Goal: Use online tool/utility: Utilize a website feature to perform a specific function

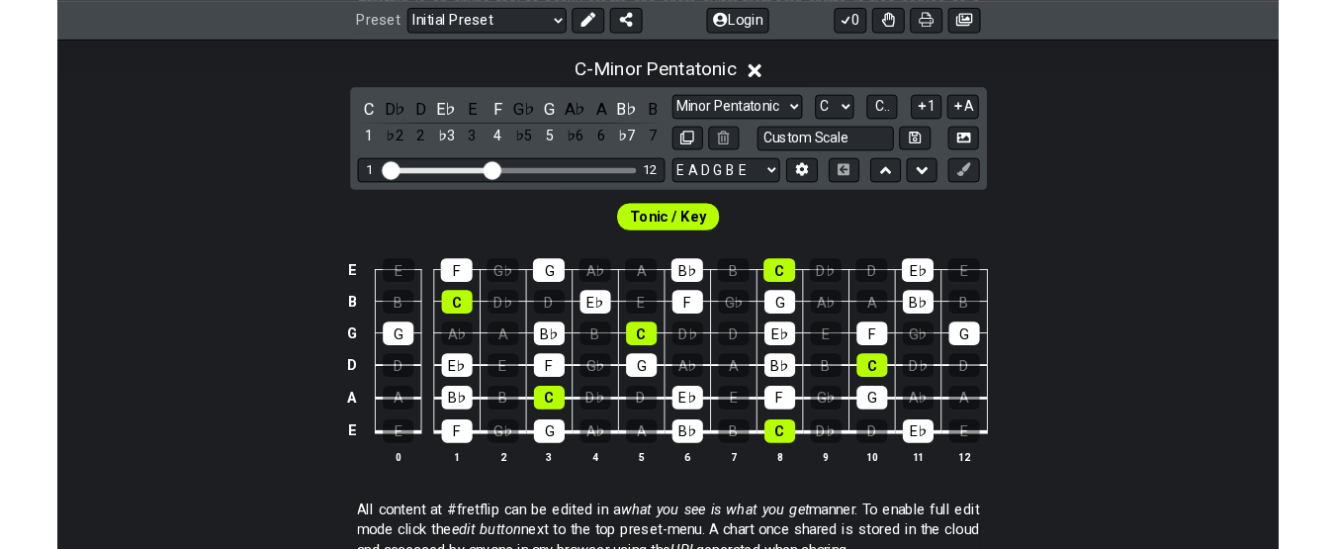
scroll to position [455, 0]
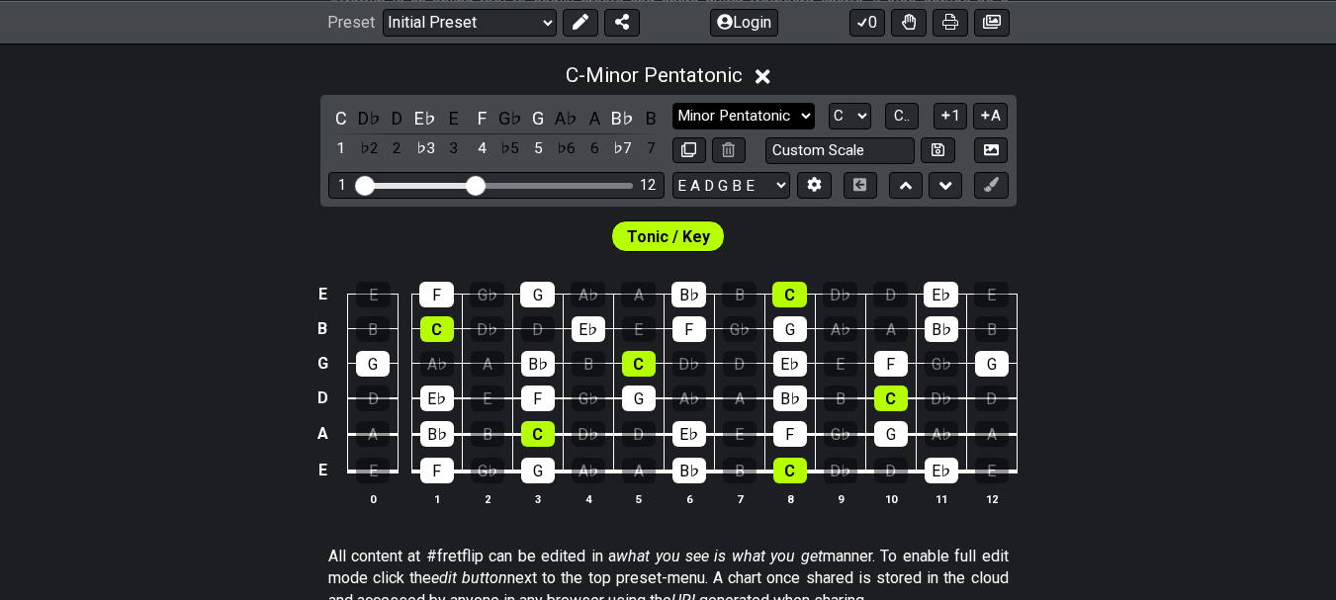
click at [791, 118] on select "Minor Pentatonic Click to edit Minor Pentatonic Major Pentatonic Minor Blues Ma…" at bounding box center [743, 116] width 142 height 27
click at [672, 103] on select "Minor Pentatonic Click to edit Minor Pentatonic Major Pentatonic Minor Blues Ma…" at bounding box center [743, 116] width 142 height 27
click at [594, 116] on div "A" at bounding box center [594, 118] width 26 height 27
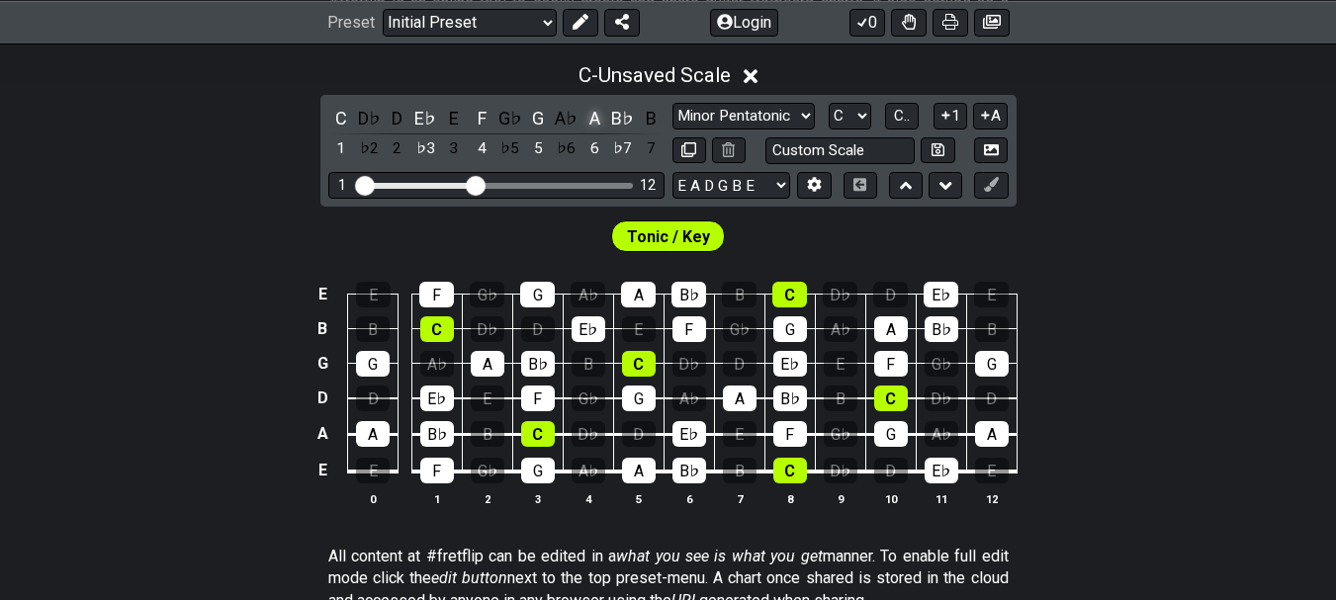
click at [594, 116] on div "A" at bounding box center [594, 118] width 26 height 27
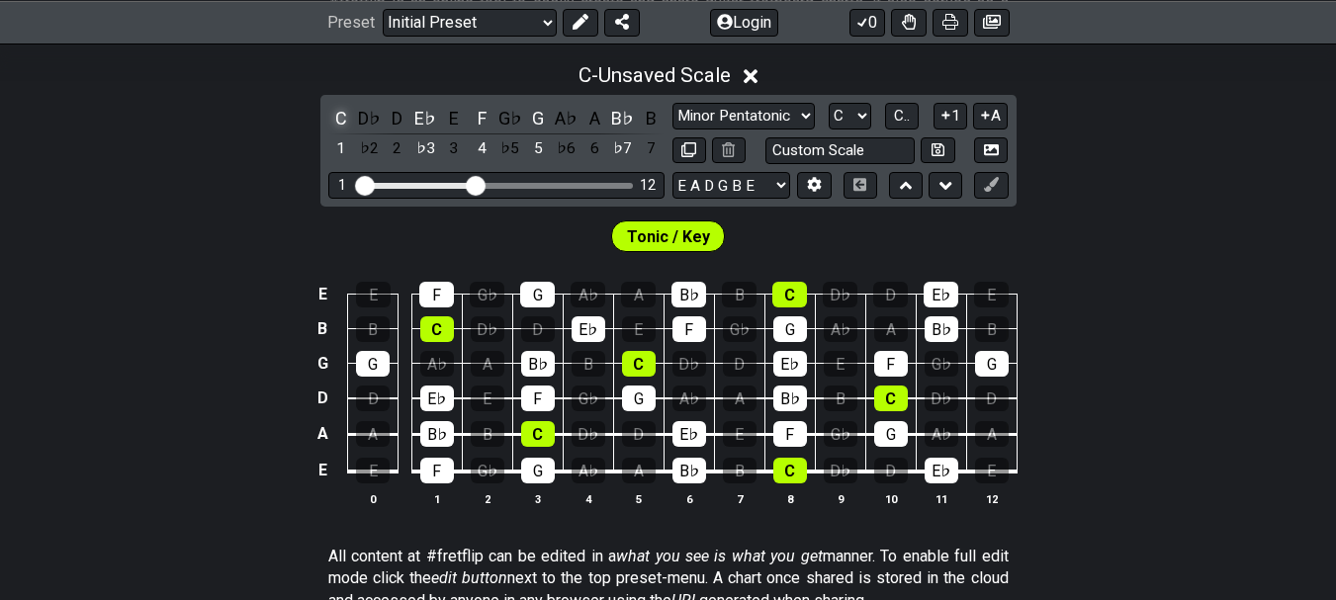
click at [347, 114] on div "C" at bounding box center [341, 118] width 26 height 27
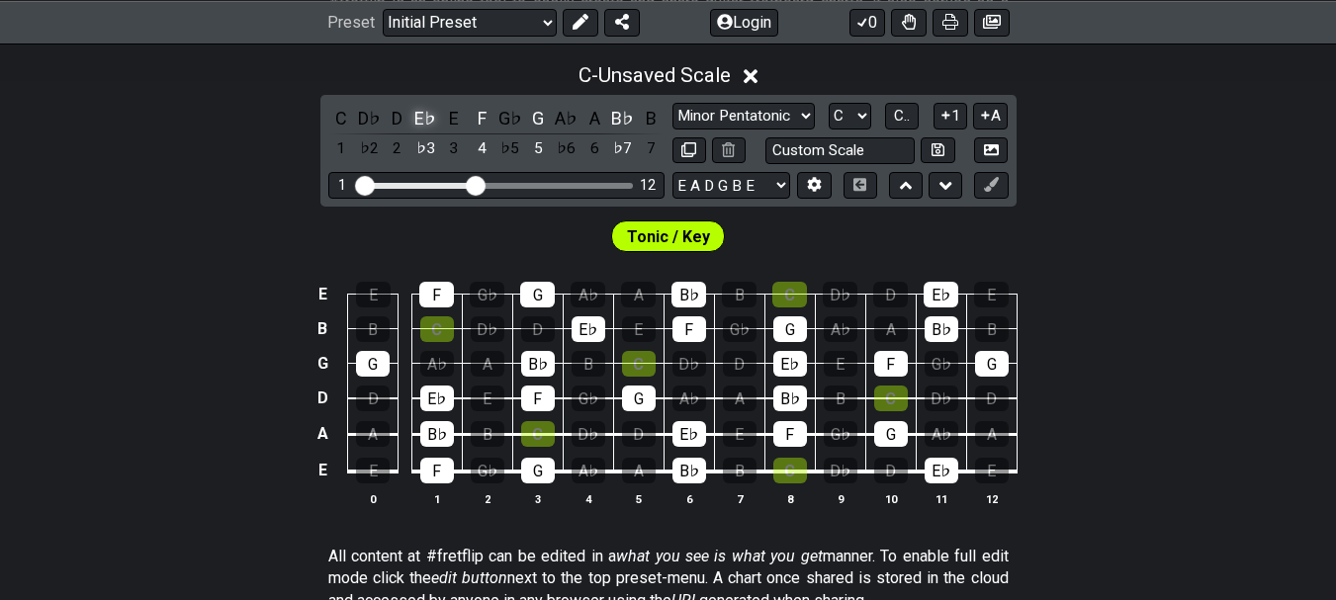
click at [435, 122] on div "E♭" at bounding box center [425, 118] width 26 height 27
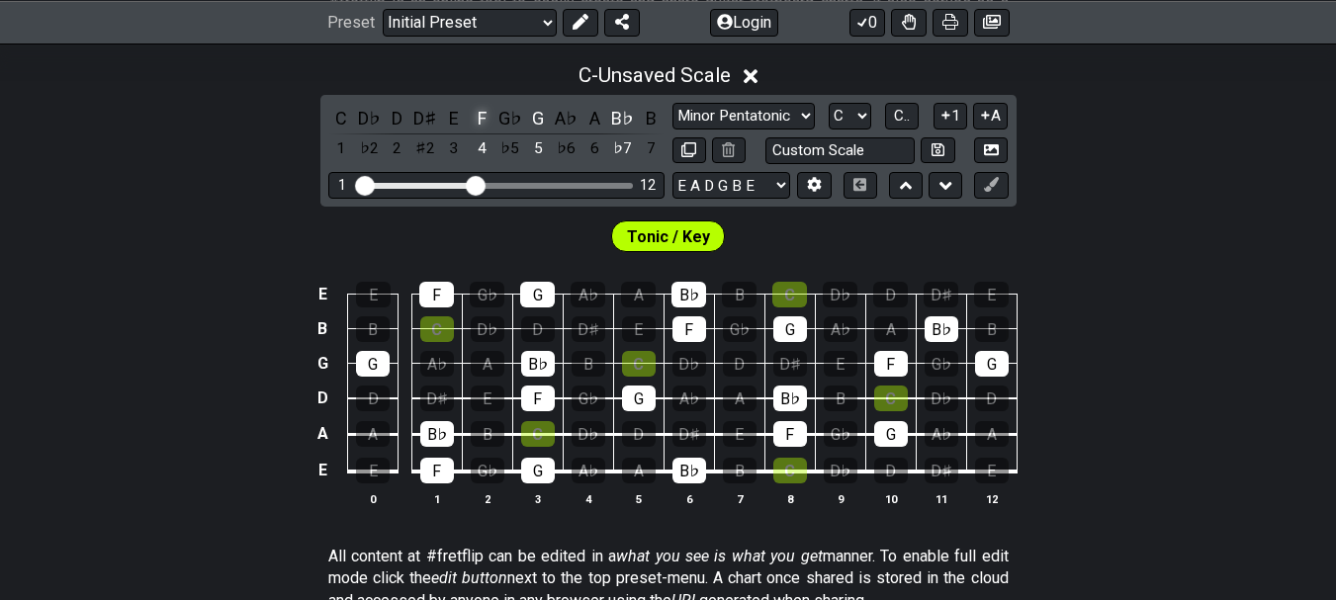
click at [484, 120] on div "F" at bounding box center [482, 118] width 26 height 27
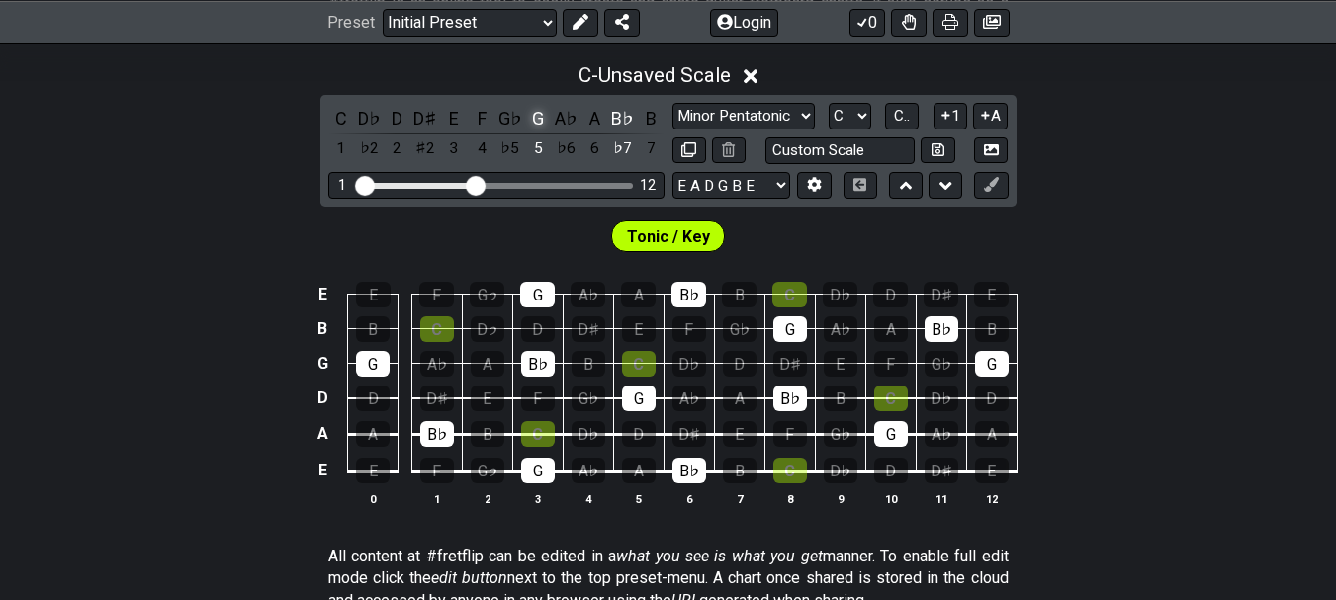
click at [546, 121] on div "G" at bounding box center [538, 118] width 26 height 27
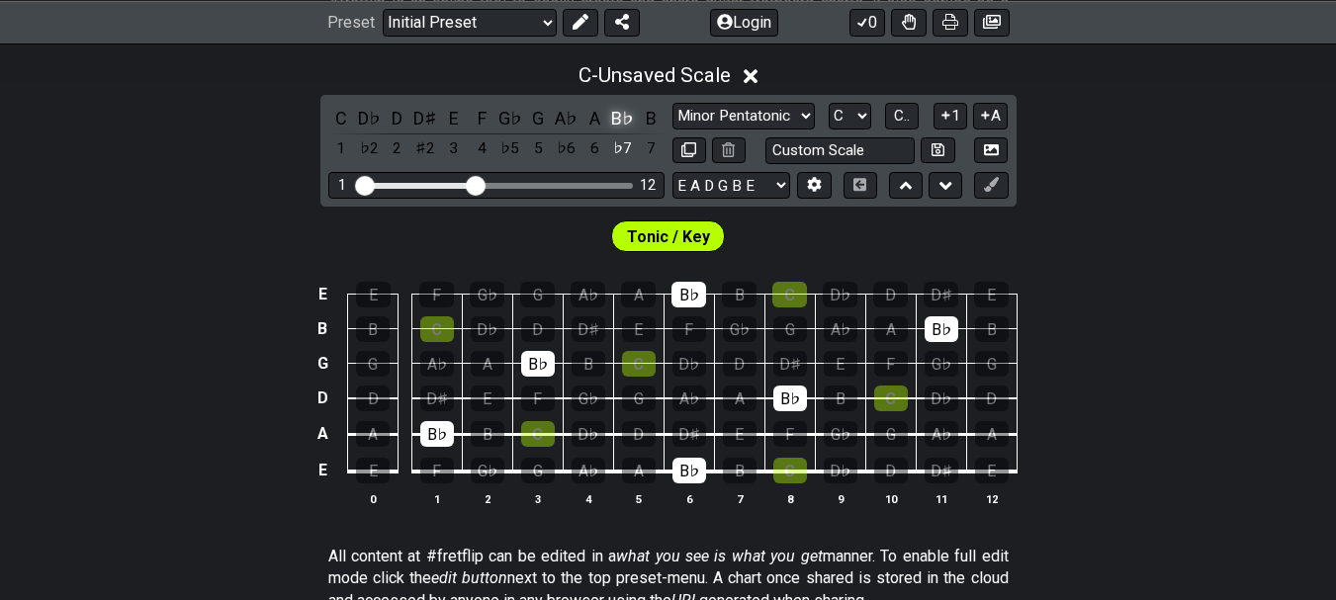
click at [615, 120] on div "B♭" at bounding box center [623, 118] width 26 height 27
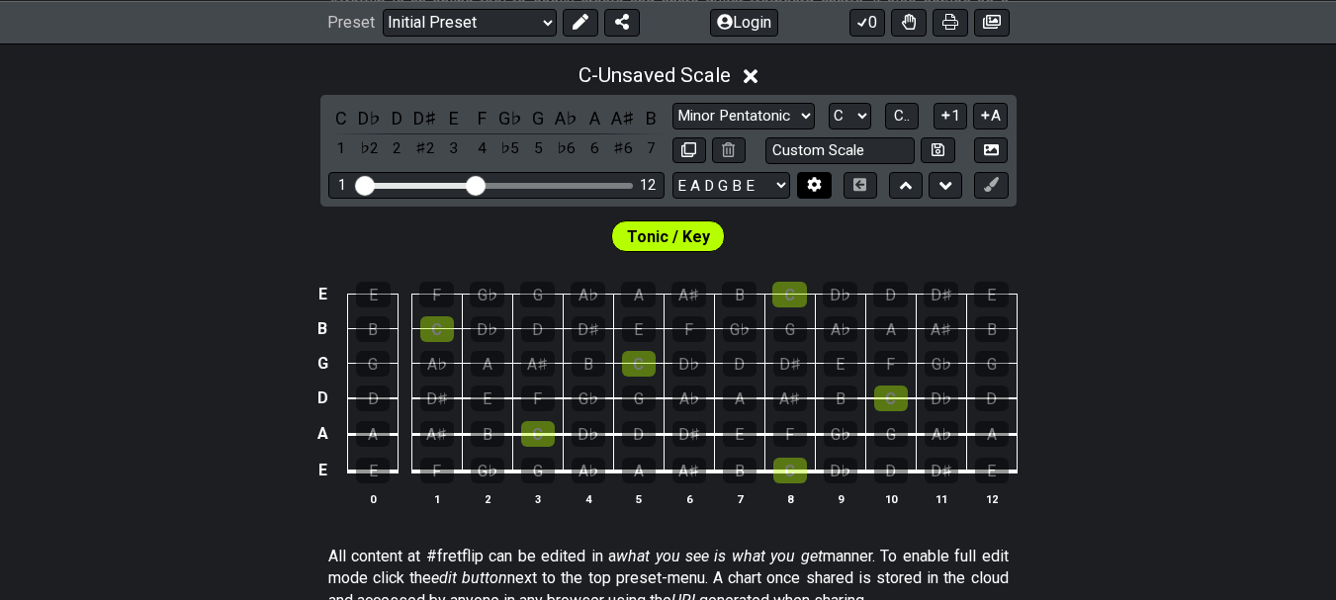
click at [801, 183] on button at bounding box center [814, 185] width 34 height 27
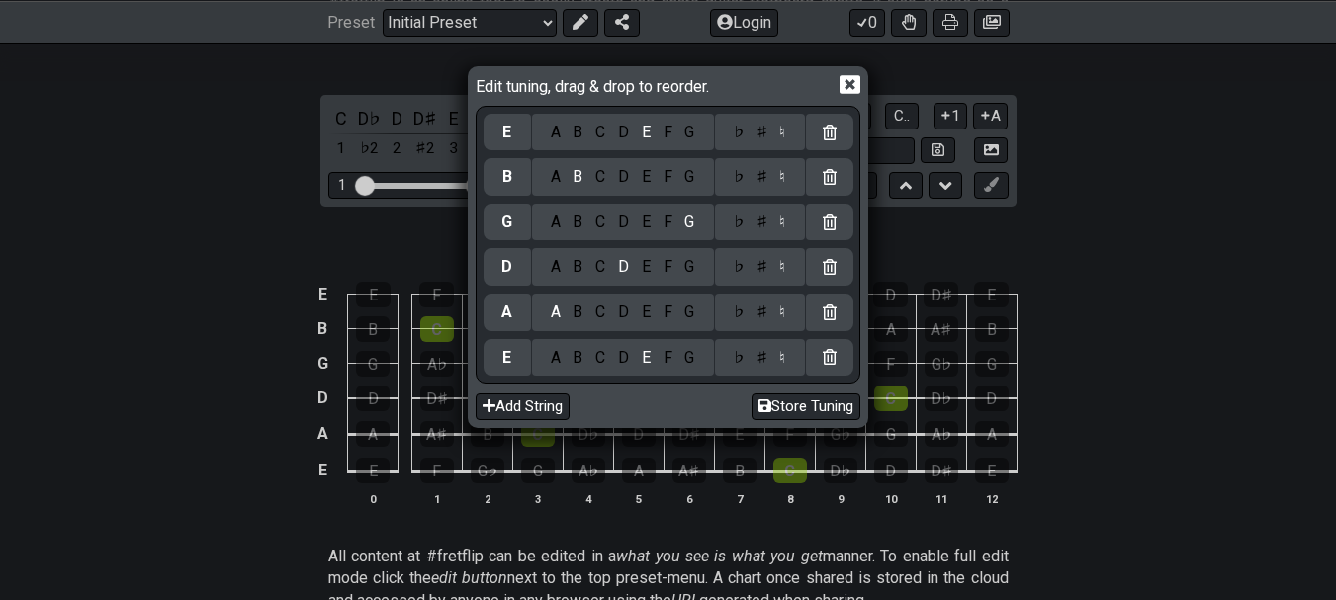
click at [853, 80] on icon at bounding box center [849, 84] width 21 height 19
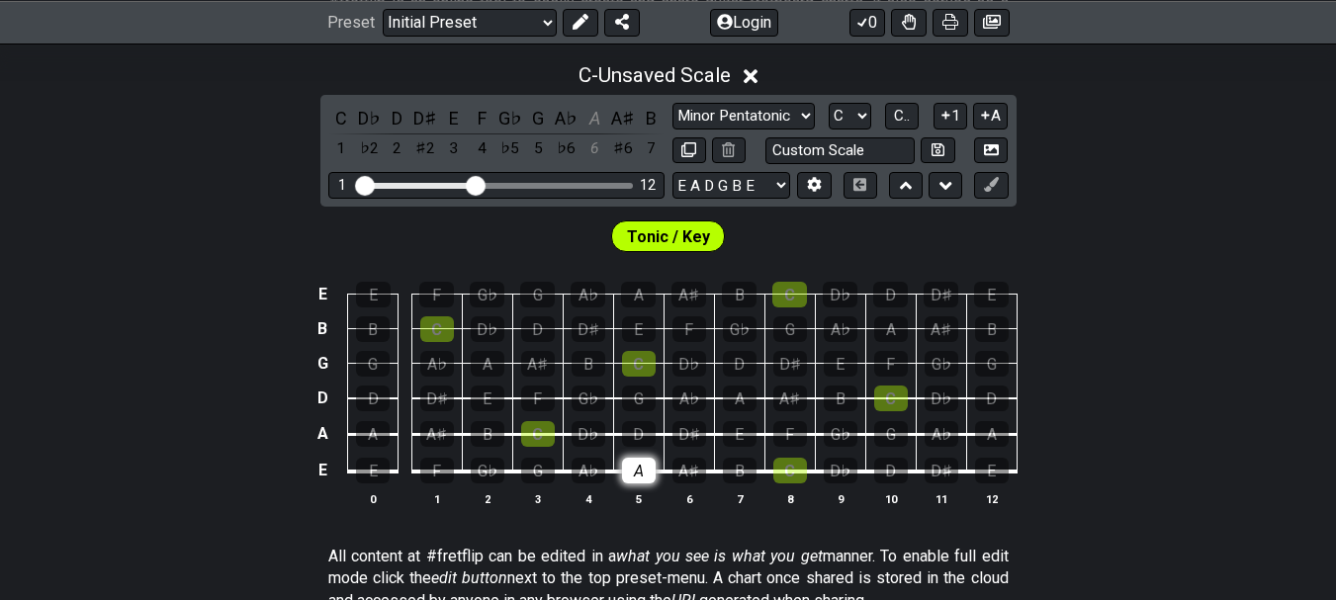
click at [641, 481] on div "A" at bounding box center [639, 471] width 34 height 26
click at [680, 227] on span "Tonic / Key" at bounding box center [668, 236] width 83 height 29
click at [675, 241] on span "Tonic / Key" at bounding box center [668, 236] width 83 height 29
click at [430, 325] on div "C" at bounding box center [437, 329] width 34 height 26
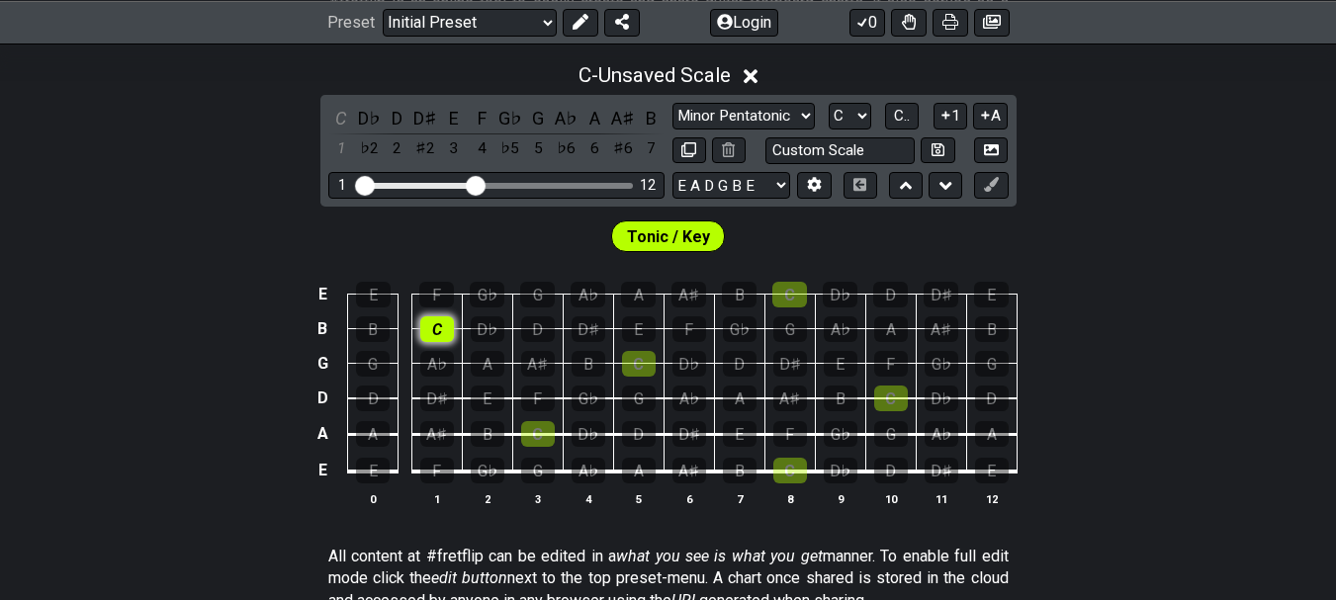
click at [430, 325] on div "C" at bounding box center [437, 329] width 34 height 26
click at [859, 116] on select "A♭ A A♯ B♭ B C C♯ D♭ D D♯ E♭ E F F♯ G♭ G G♯" at bounding box center [850, 116] width 43 height 27
select select "A"
click at [829, 103] on select "A♭ A A♯ B♭ B C C♯ D♭ D D♯ E♭ E F F♯ G♭ G G♯" at bounding box center [850, 116] width 43 height 27
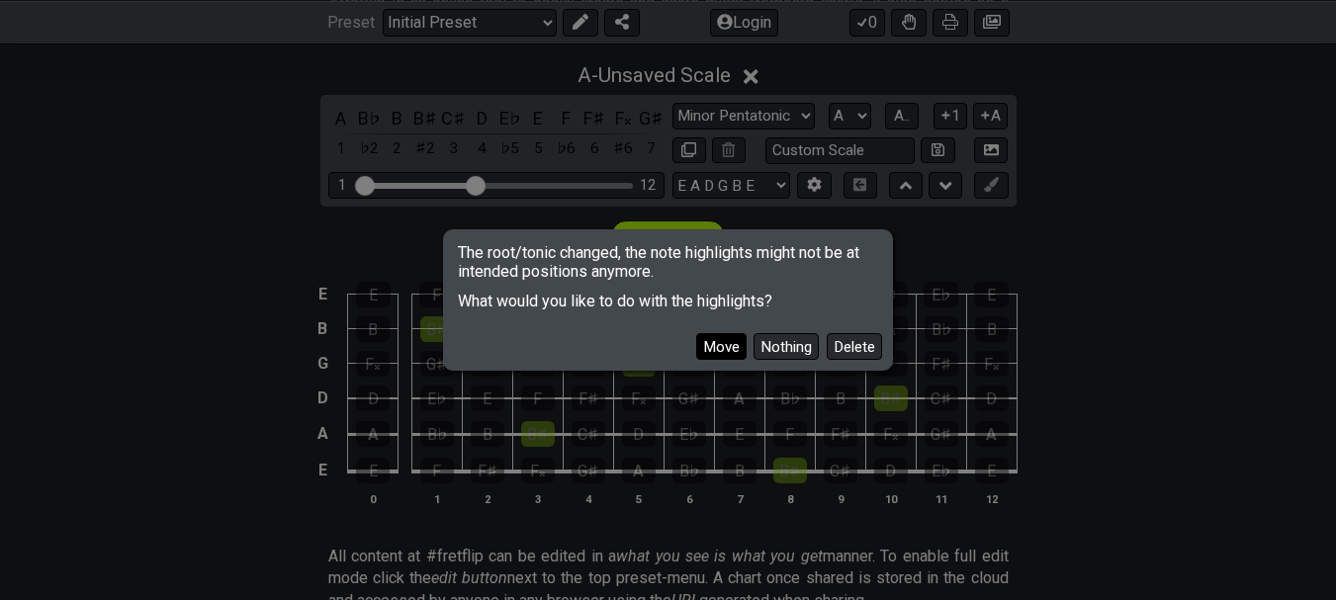
click at [730, 354] on button "Move" at bounding box center [721, 346] width 50 height 27
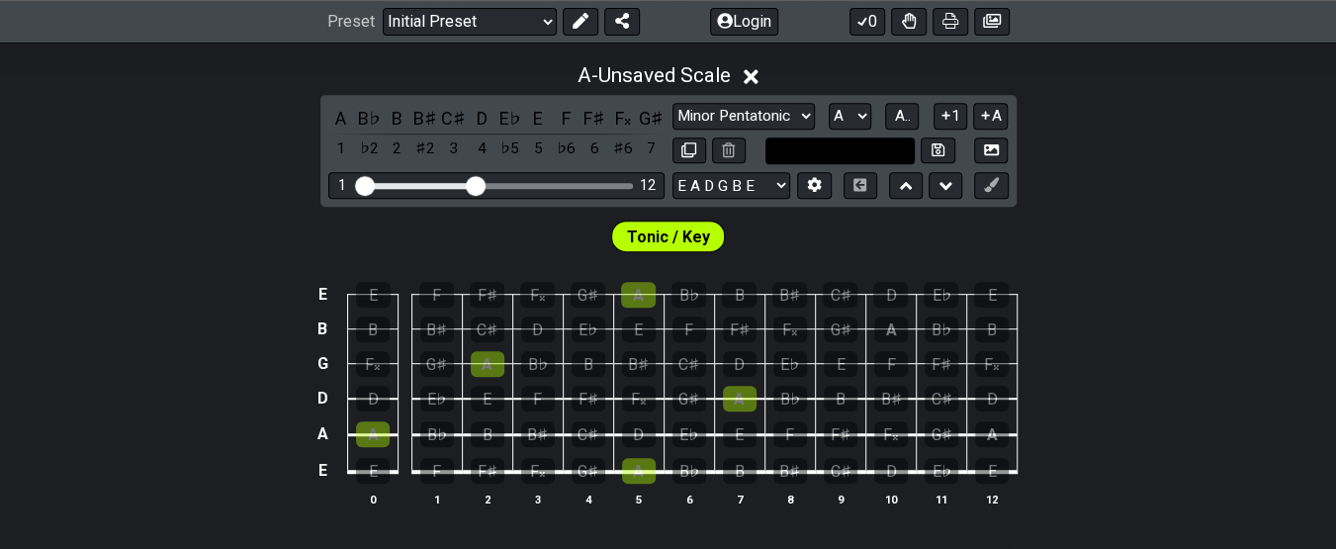
click at [840, 145] on input "text" at bounding box center [840, 150] width 150 height 27
type input "a"
type input "S"
type input "s"
type input "a"
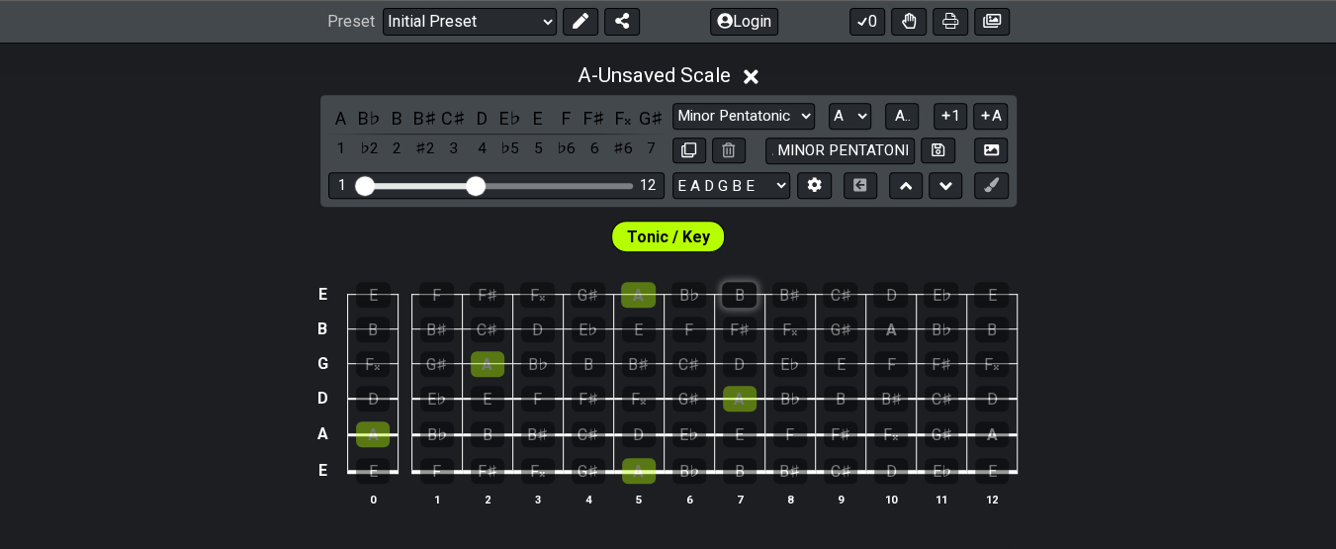
scroll to position [0, 19]
type input "A MINOR PENTATONIC"
click at [1235, 161] on div "A - Unsaved Scale A B♭ B B♯ C♯ D E♭ E F F♯ F𝄪 G♯ 1 ♭2 2 ♯2 3 4 ♭5 5 ♭6 6 ♯6 7 M…" at bounding box center [668, 292] width 1336 height 483
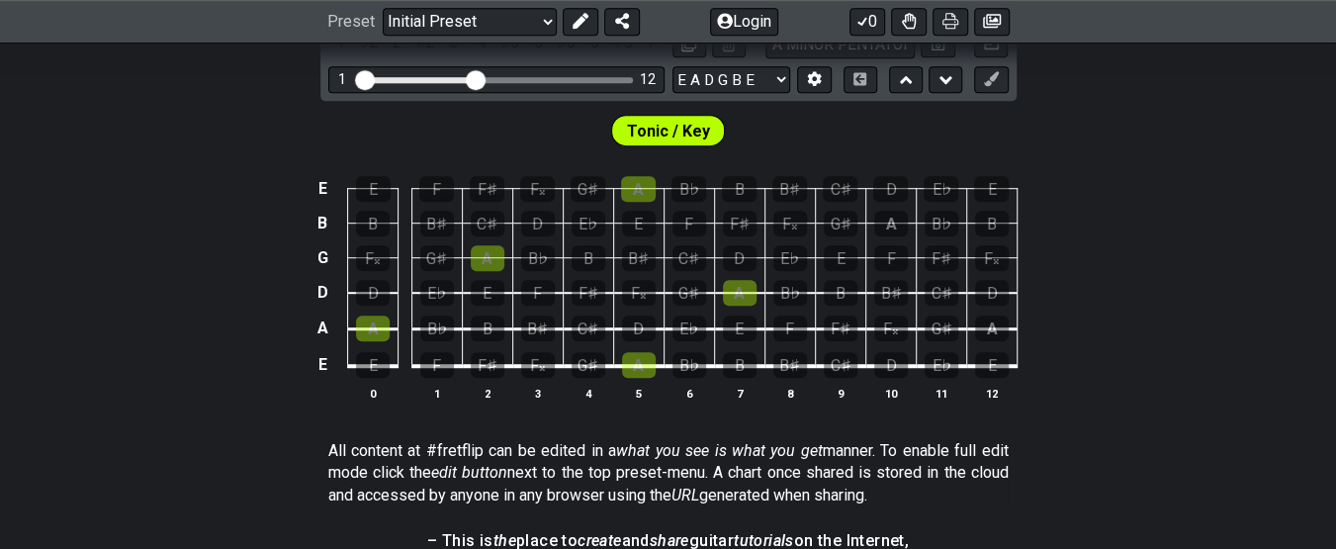
scroll to position [566, 0]
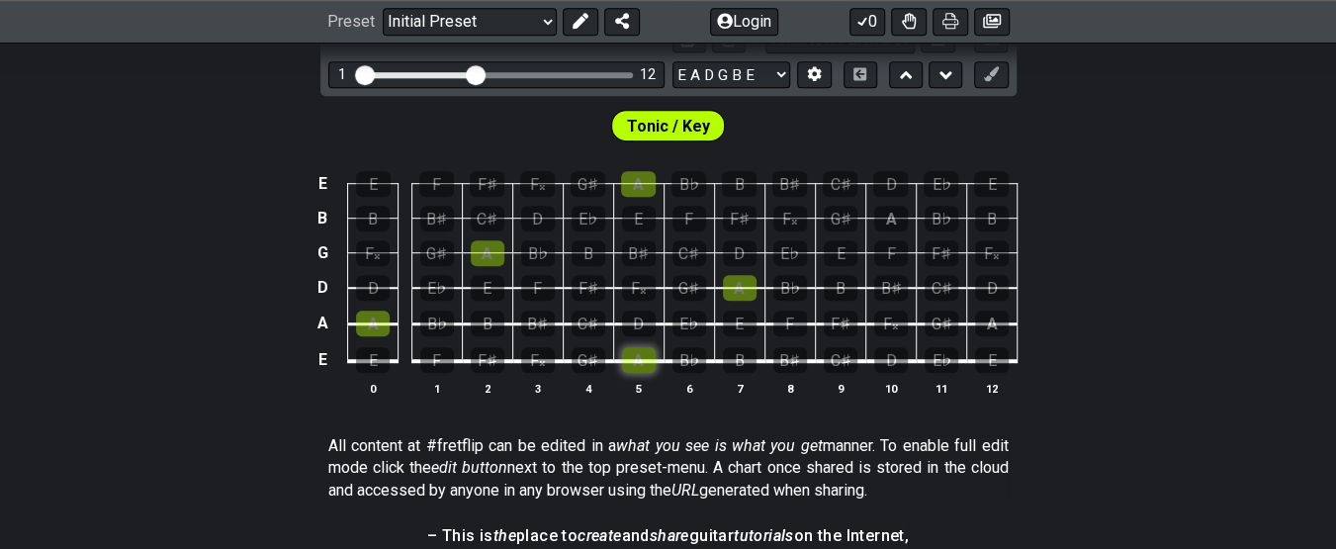
click at [634, 350] on div "A" at bounding box center [639, 360] width 34 height 26
click at [790, 353] on div "B♯" at bounding box center [790, 360] width 34 height 26
drag, startPoint x: 636, startPoint y: 316, endPoint x: 647, endPoint y: 314, distance: 11.1
click at [641, 315] on div "D" at bounding box center [639, 323] width 34 height 26
click at [735, 316] on div "E" at bounding box center [740, 323] width 34 height 26
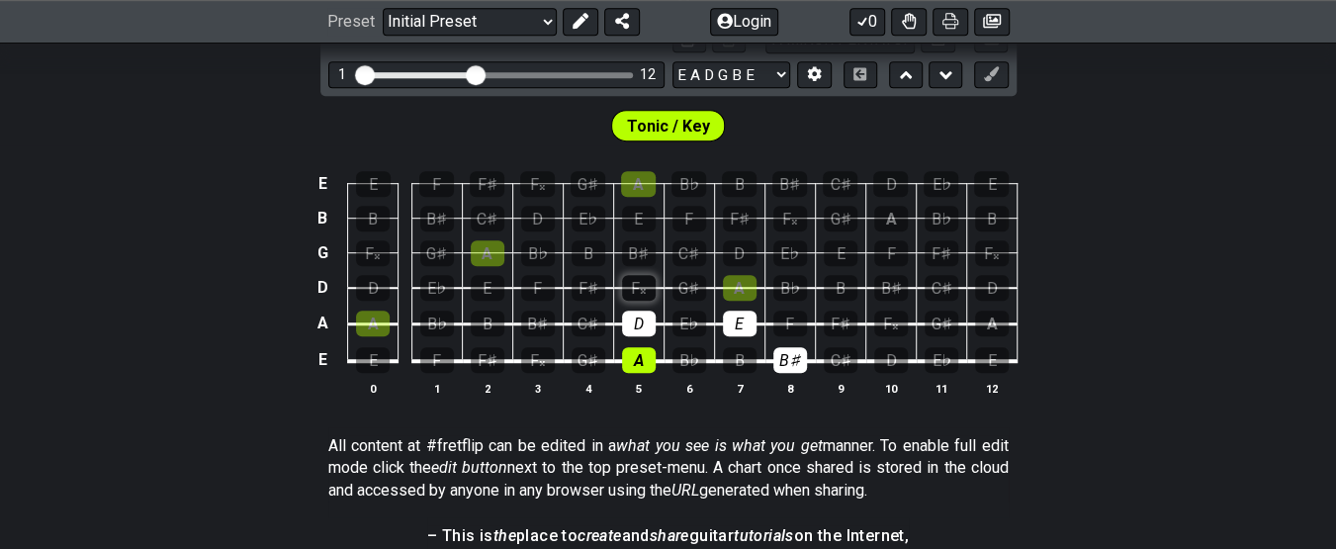
click at [633, 280] on div "F𝄪" at bounding box center [639, 288] width 34 height 26
click at [729, 279] on div "A" at bounding box center [740, 288] width 34 height 26
click at [636, 246] on div "B♯" at bounding box center [639, 253] width 34 height 26
click at [727, 251] on div "D" at bounding box center [740, 253] width 34 height 26
click at [637, 215] on div "E" at bounding box center [639, 219] width 34 height 26
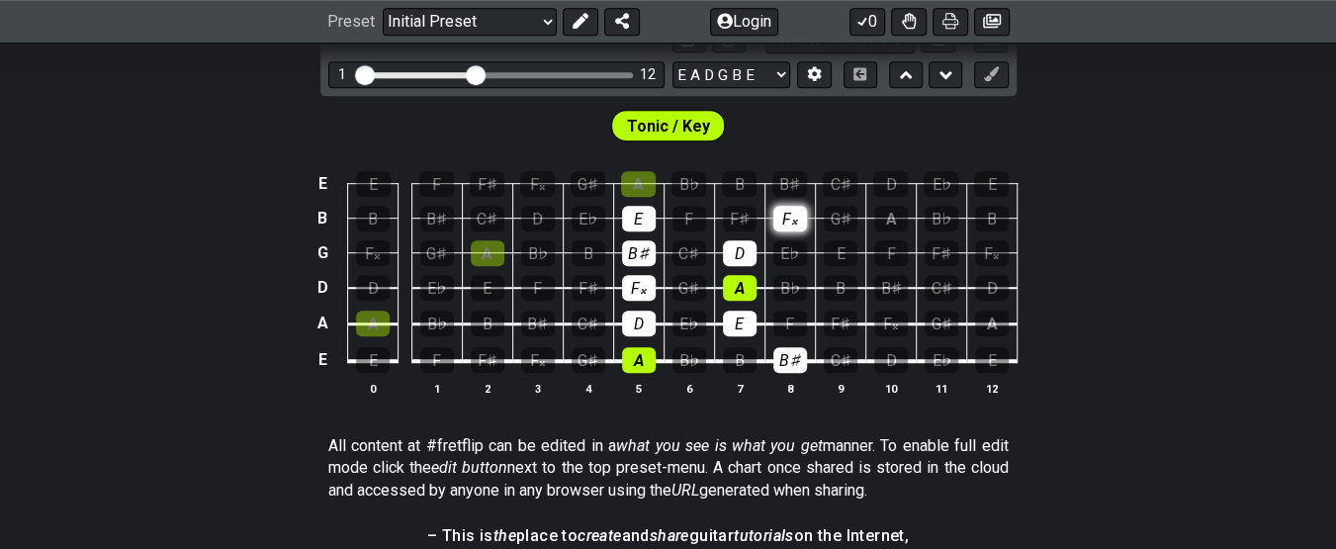
click at [789, 213] on div "F𝄪" at bounding box center [790, 219] width 34 height 26
click at [649, 184] on div "A" at bounding box center [638, 184] width 35 height 26
click at [793, 188] on div "B♯" at bounding box center [789, 184] width 35 height 26
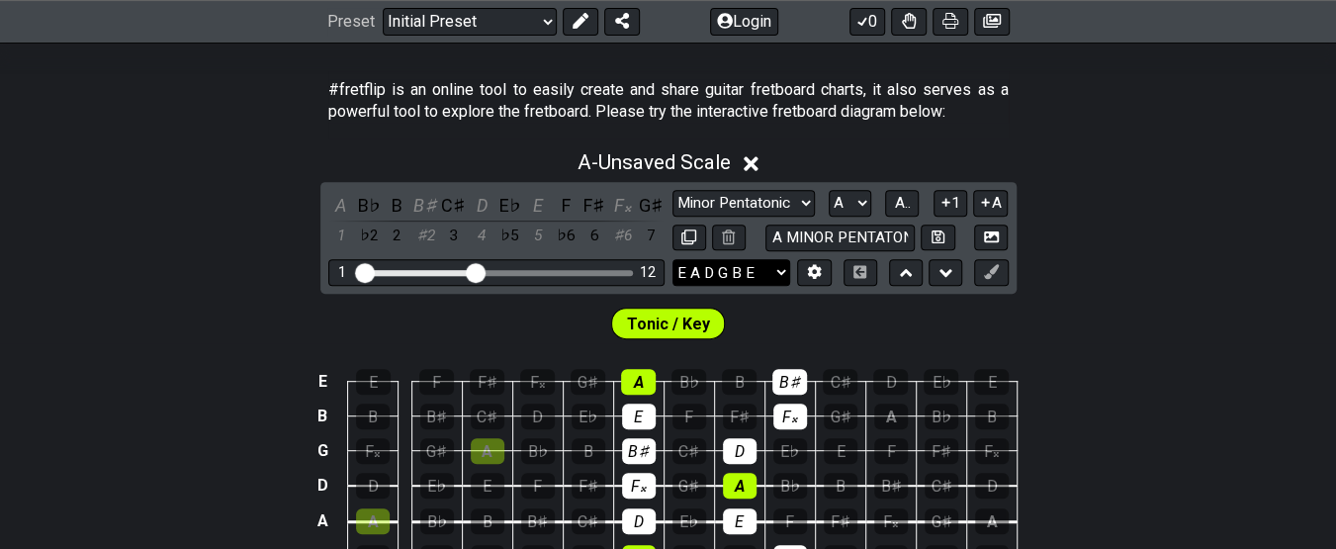
scroll to position [367, 0]
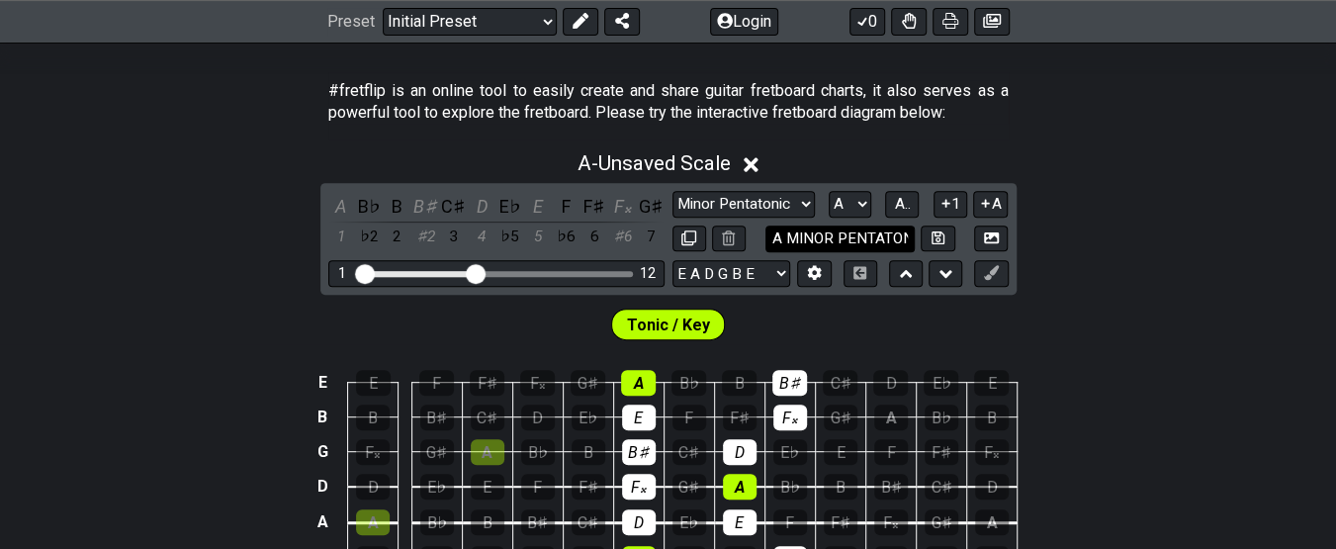
click at [851, 236] on input "A MINOR PENTATONIC" at bounding box center [840, 238] width 150 height 27
click at [853, 200] on select "A♭ A A♯ B♭ B C C♯ D♭ D D♯ E♭ E F F♯ G♭ G G♯" at bounding box center [850, 204] width 43 height 27
click at [902, 211] on span "A.." at bounding box center [902, 204] width 16 height 18
click at [902, 211] on span "1..7" at bounding box center [902, 204] width 24 height 18
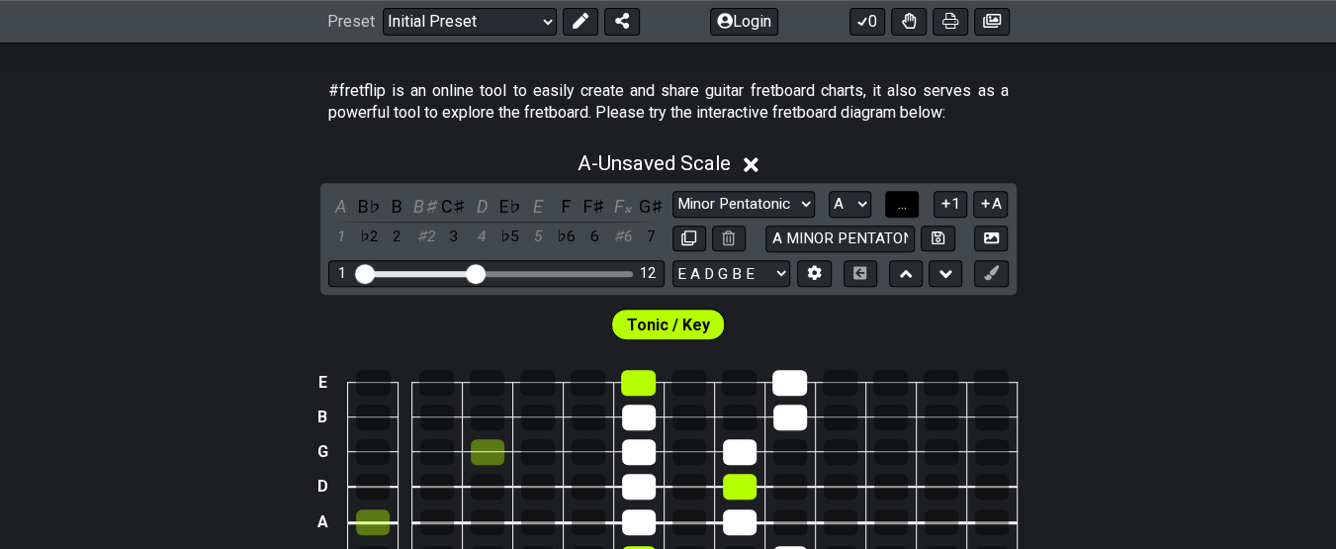
click at [898, 206] on span "..." at bounding box center [902, 204] width 9 height 18
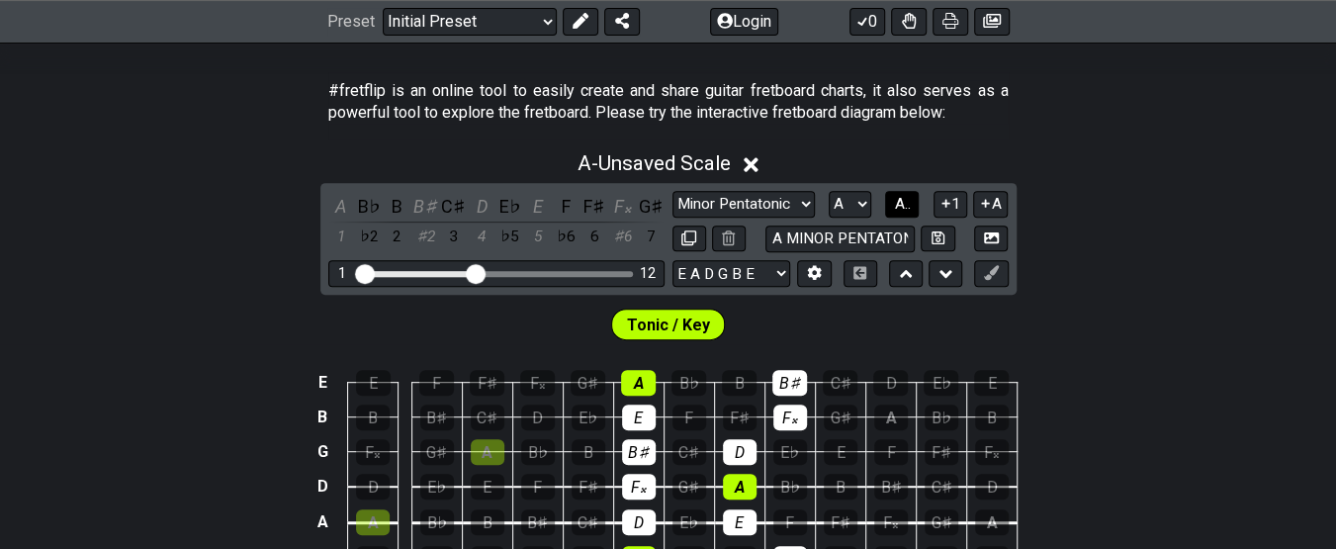
click at [898, 206] on span "A.." at bounding box center [902, 204] width 16 height 18
click at [898, 206] on span "1..7" at bounding box center [902, 204] width 24 height 18
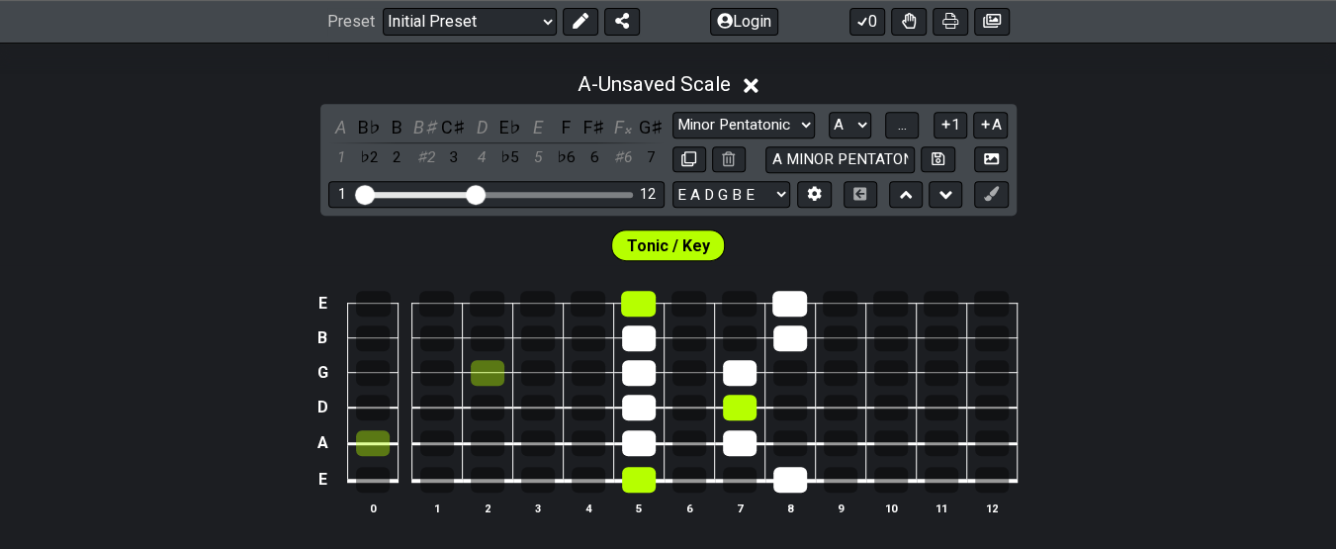
scroll to position [453, 0]
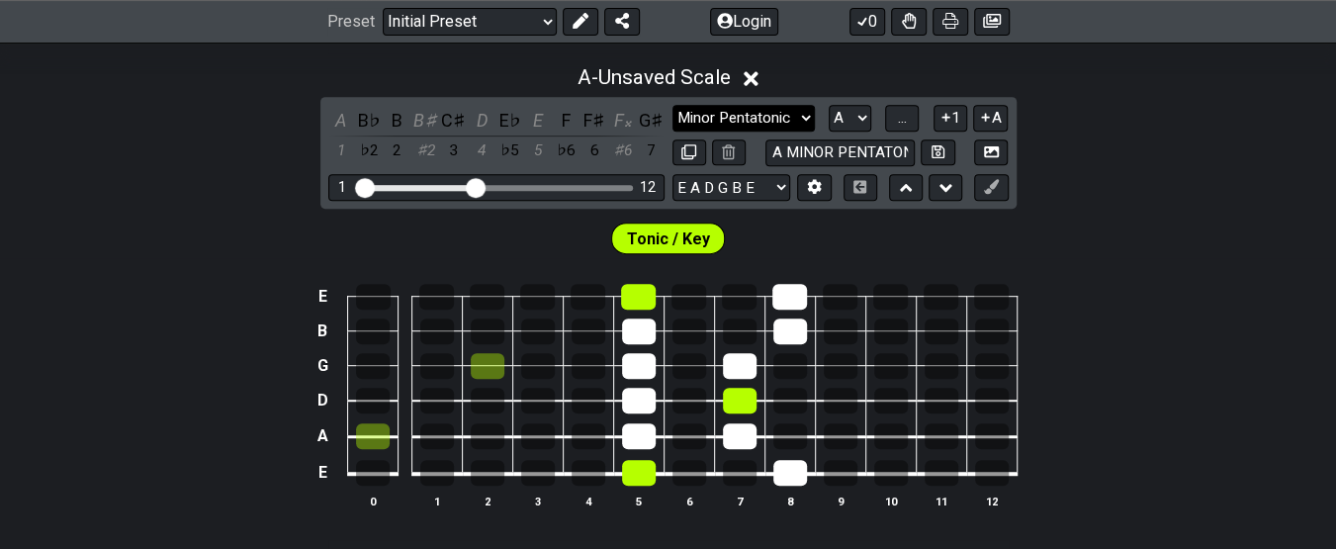
click at [718, 109] on select "Minor Pentatonic Click to edit Minor Pentatonic Major Pentatonic Minor Blues Ma…" at bounding box center [743, 118] width 142 height 27
select select "Minor Pentatonic"
click at [672, 105] on select "Minor Pentatonic Click to edit Minor Pentatonic Major Pentatonic Minor Blues Ma…" at bounding box center [743, 118] width 142 height 27
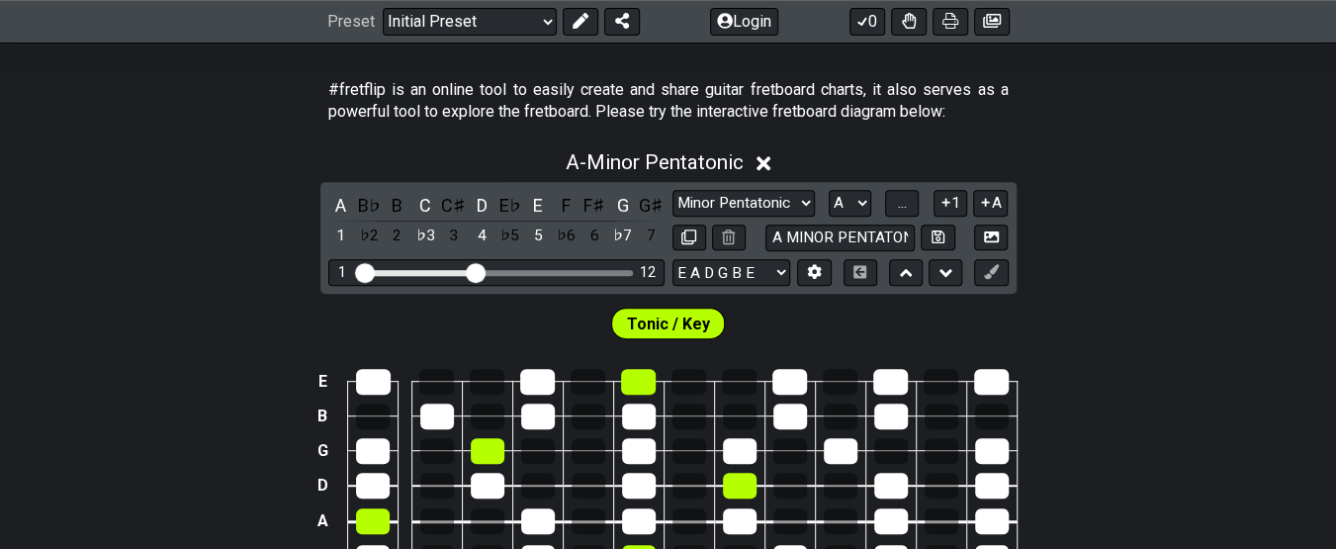
scroll to position [367, 0]
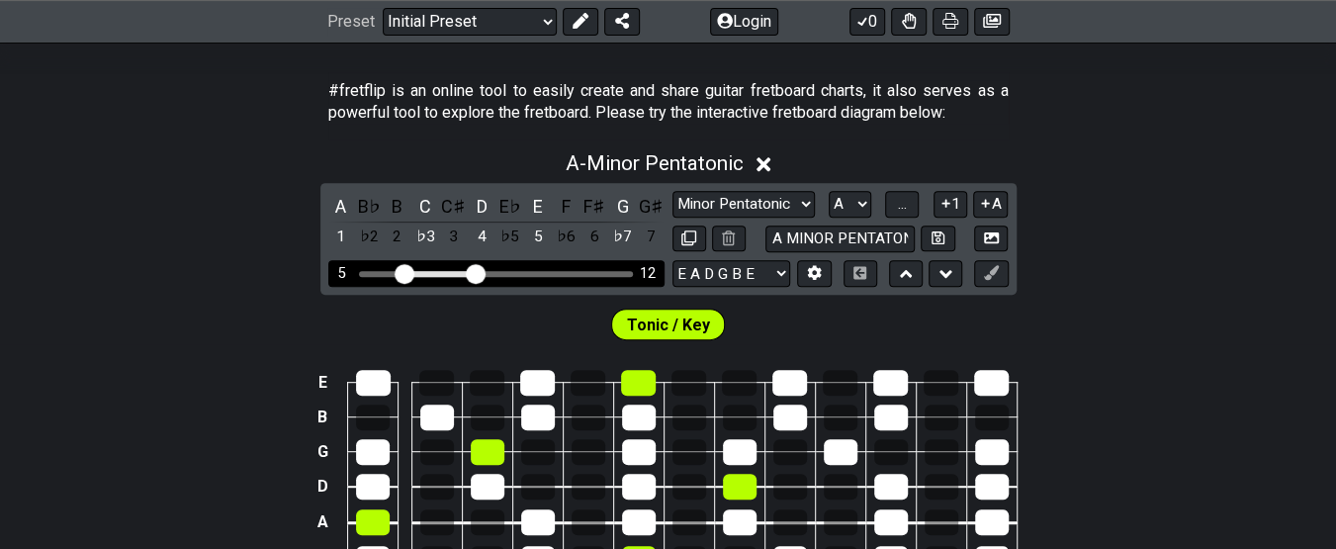
drag, startPoint x: 367, startPoint y: 269, endPoint x: 406, endPoint y: 273, distance: 39.7
click at [406, 272] on input "Visible fret range" at bounding box center [496, 272] width 281 height 0
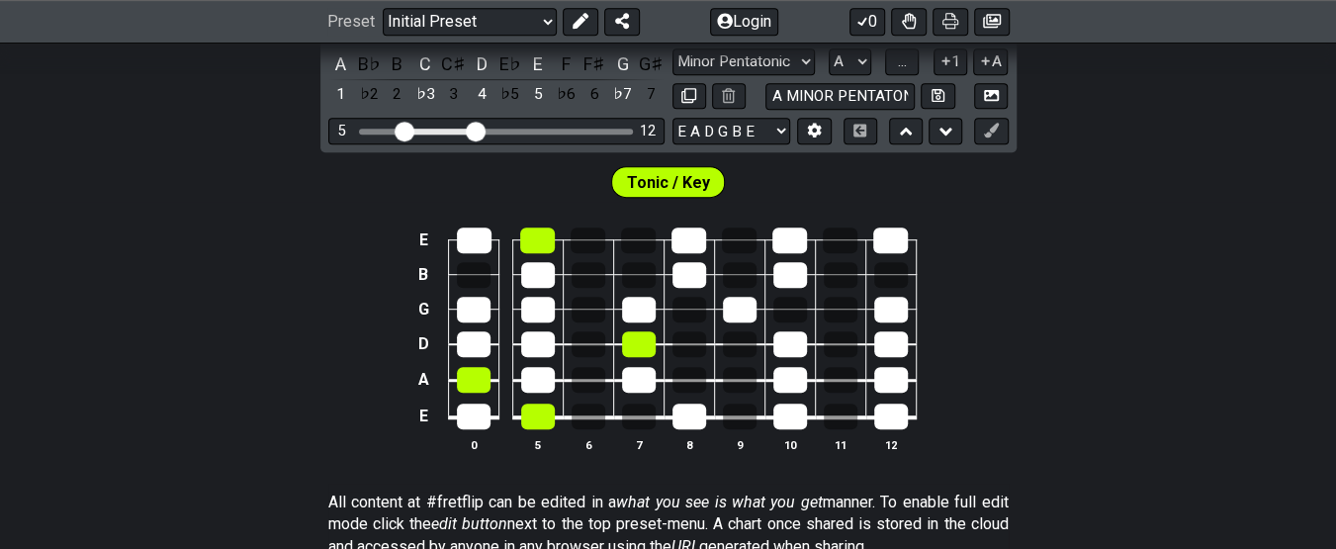
scroll to position [520, 0]
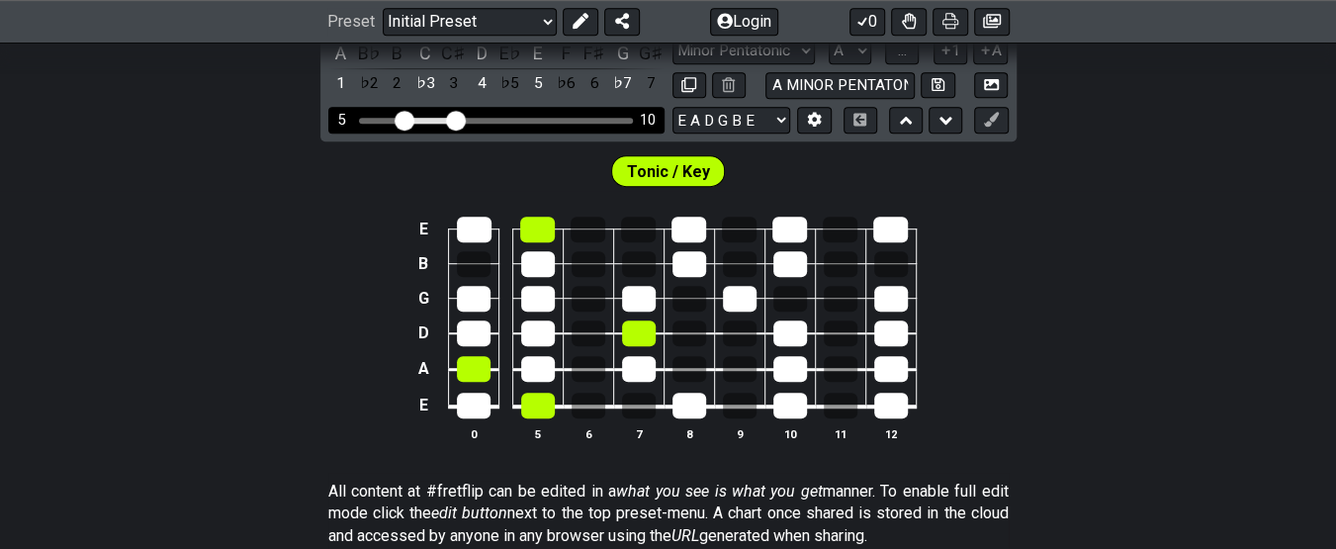
drag, startPoint x: 473, startPoint y: 116, endPoint x: 455, endPoint y: 114, distance: 17.9
click at [455, 119] on input "Visible fret range" at bounding box center [496, 119] width 281 height 0
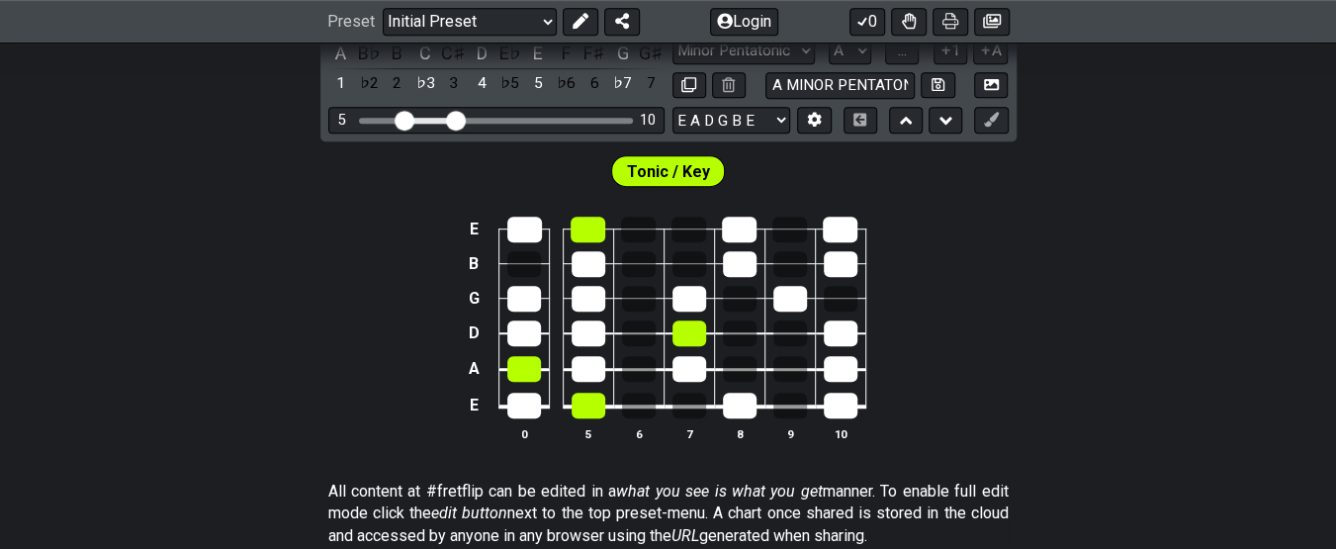
click at [349, 348] on div "E B G D A E 0 5 6 7 8 9 10" at bounding box center [668, 330] width 1336 height 278
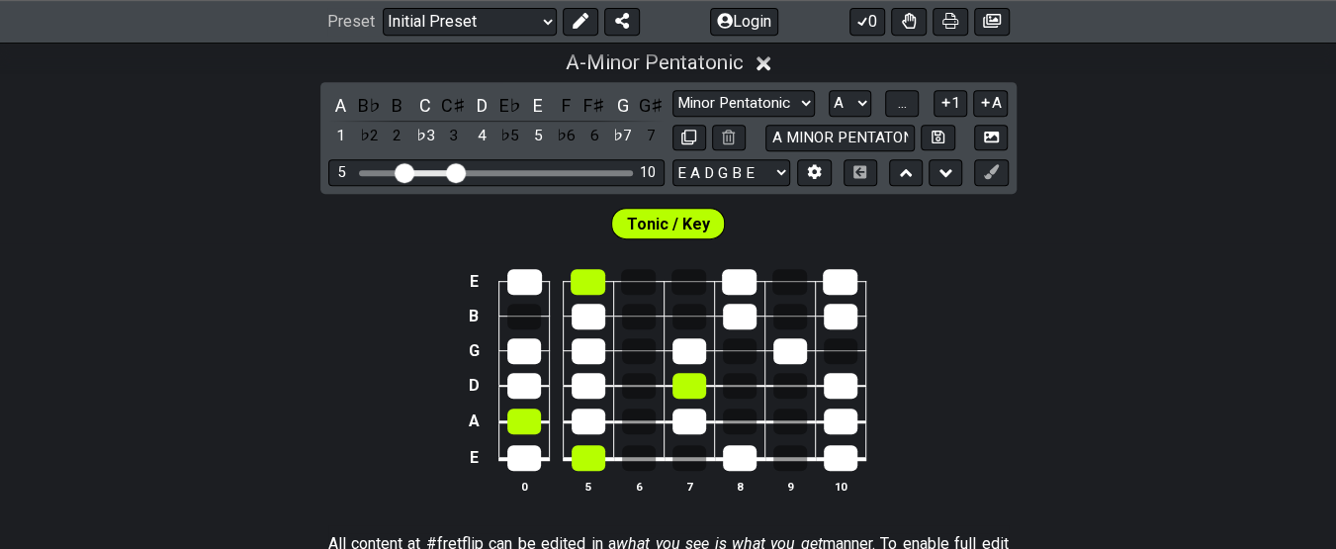
scroll to position [467, 0]
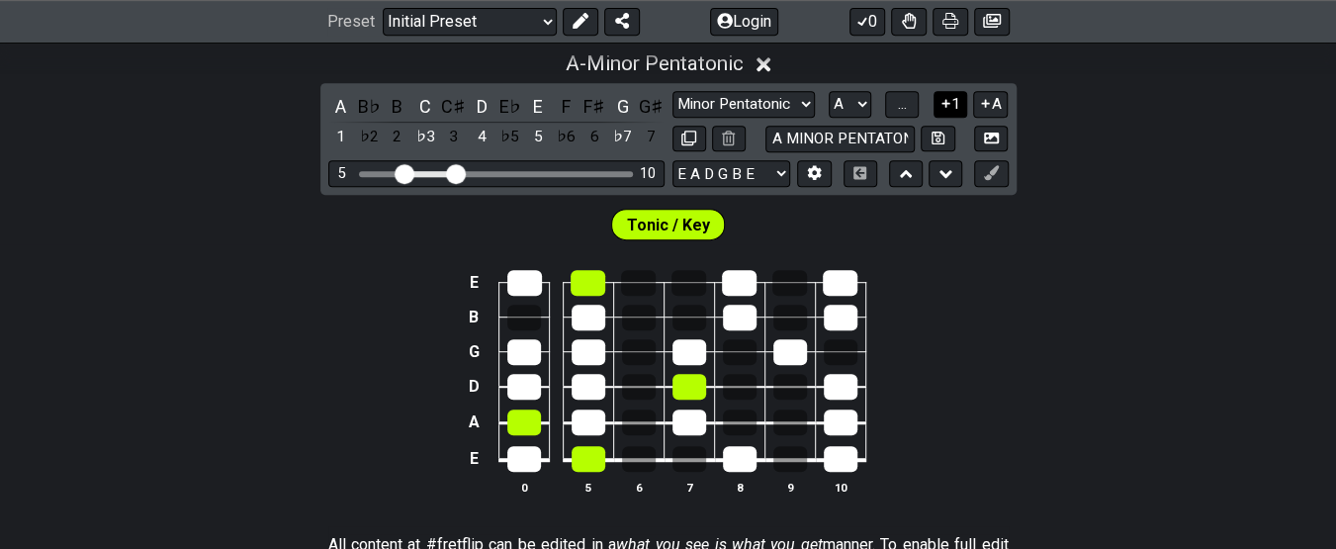
click at [949, 95] on button "1" at bounding box center [950, 104] width 34 height 27
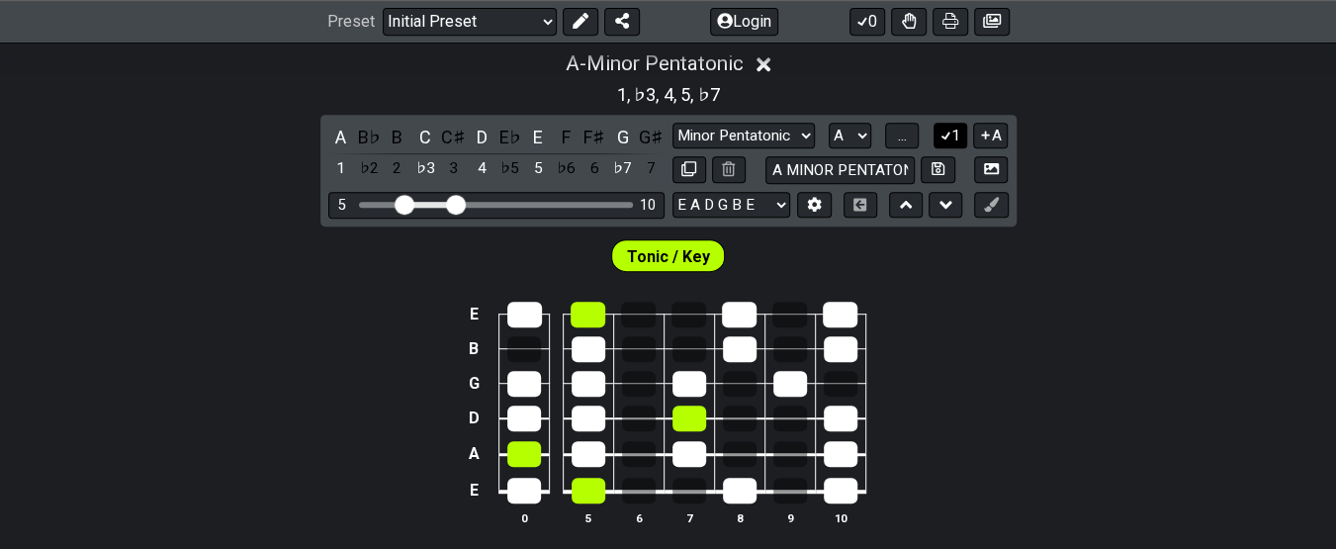
click at [954, 130] on button "1" at bounding box center [950, 136] width 34 height 27
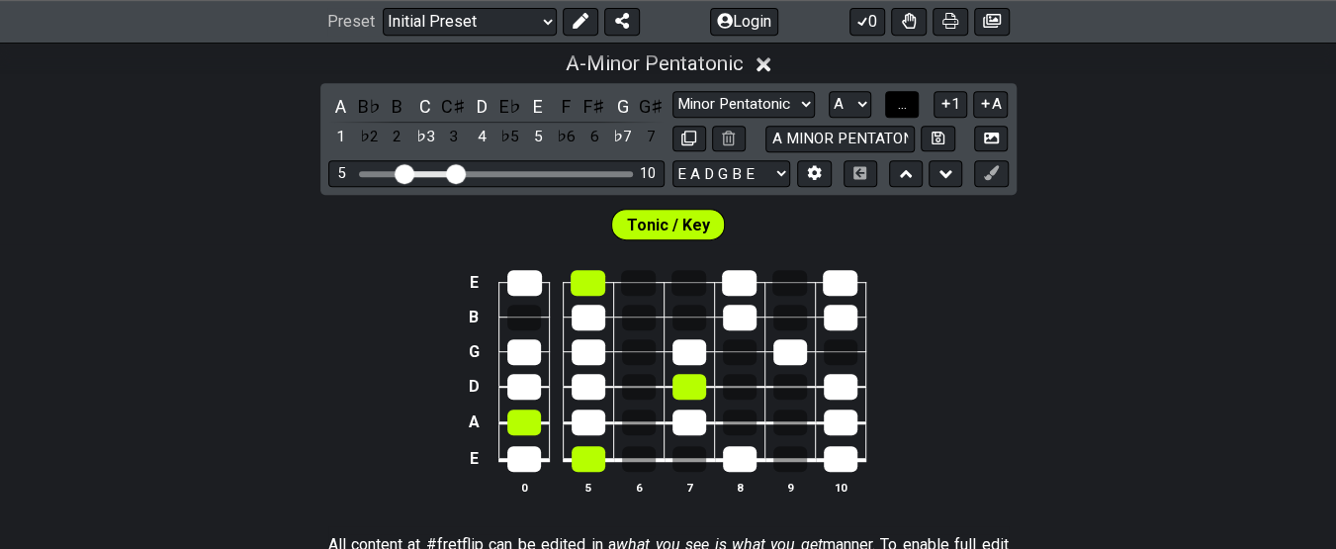
click at [901, 98] on span "..." at bounding box center [902, 104] width 9 height 18
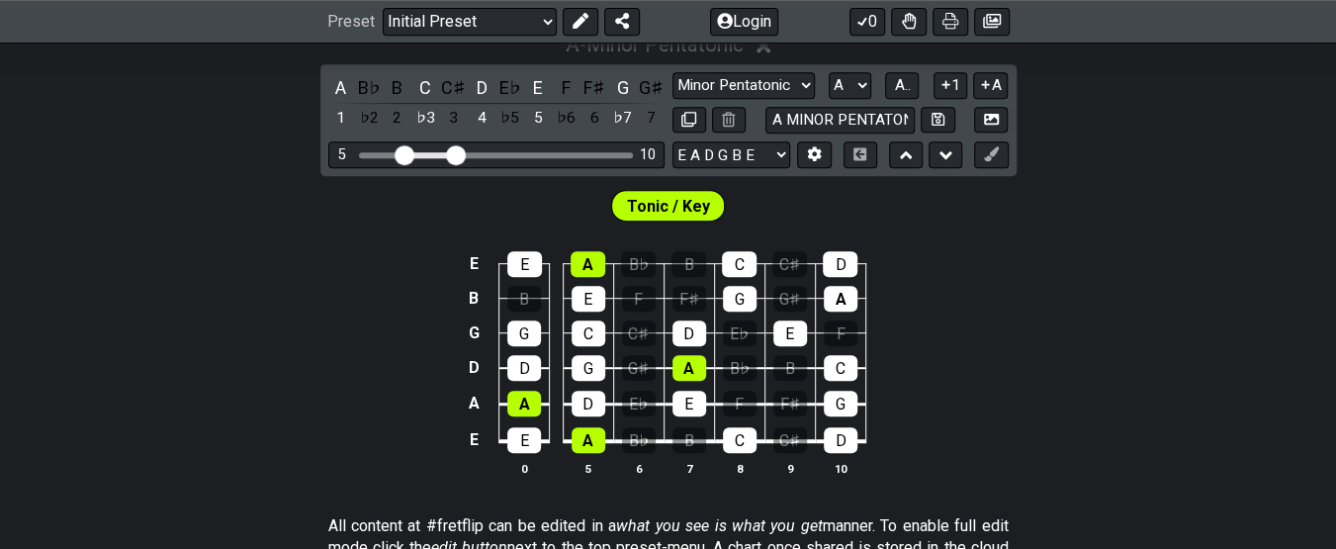
scroll to position [484, 0]
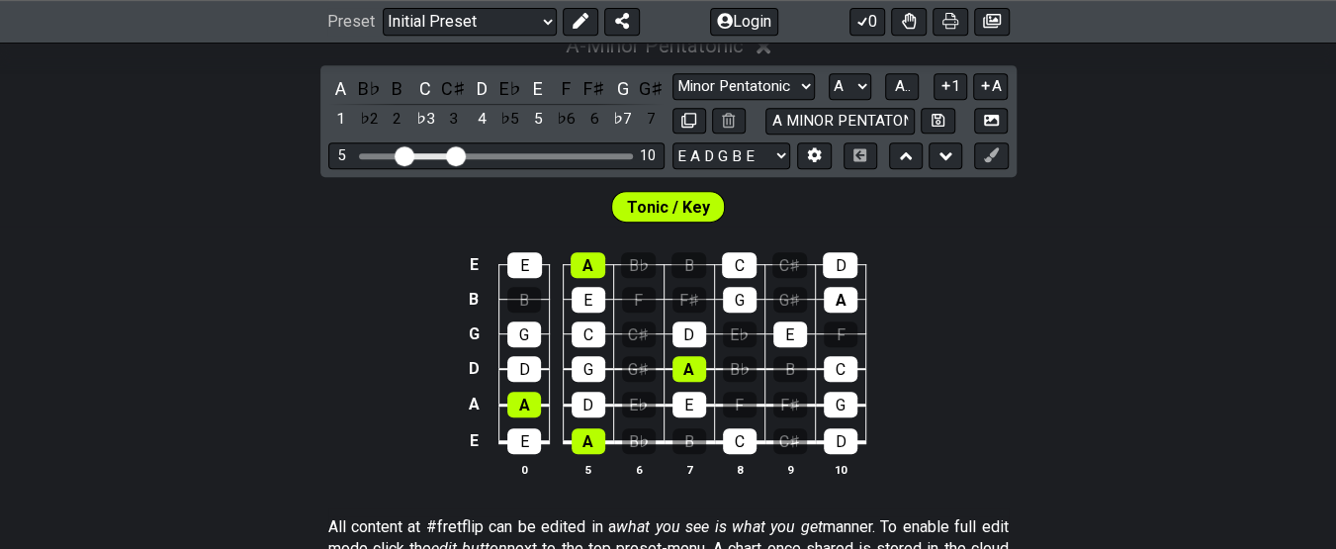
click at [748, 460] on th "8" at bounding box center [739, 469] width 50 height 21
drag, startPoint x: 401, startPoint y: 149, endPoint x: 437, endPoint y: 155, distance: 36.1
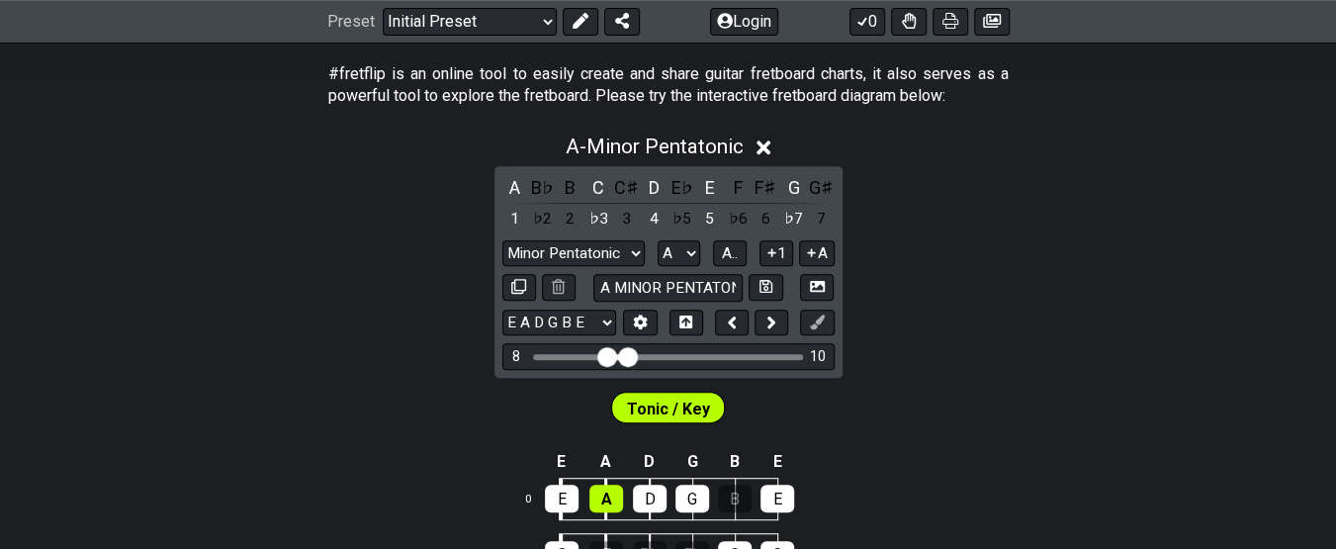
scroll to position [383, 0]
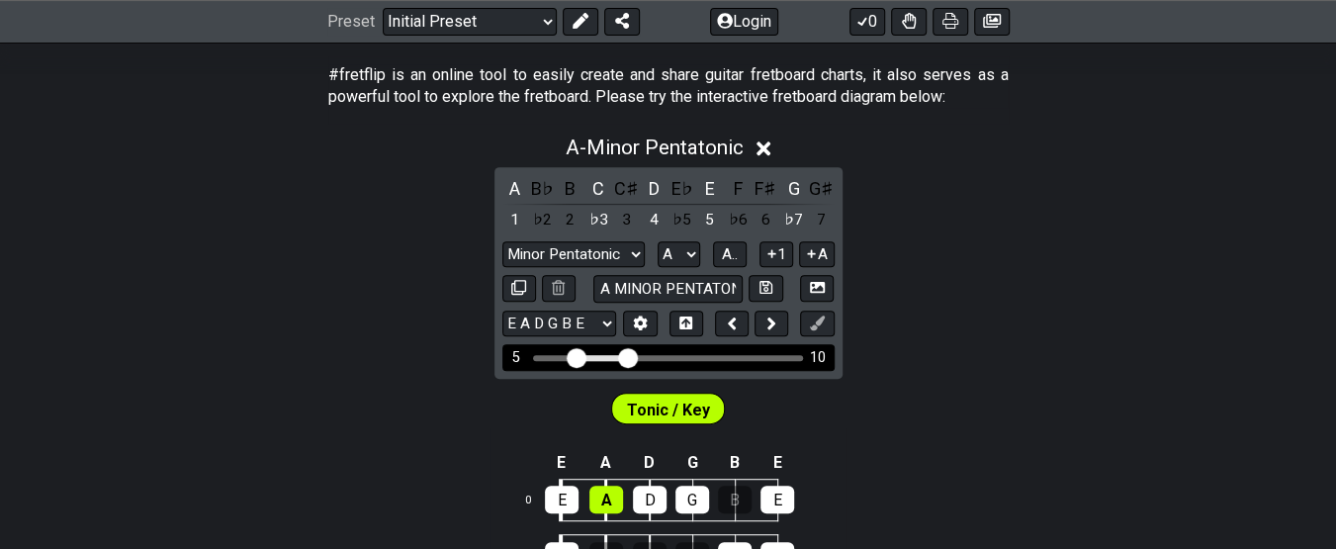
drag, startPoint x: 605, startPoint y: 355, endPoint x: 573, endPoint y: 358, distance: 31.8
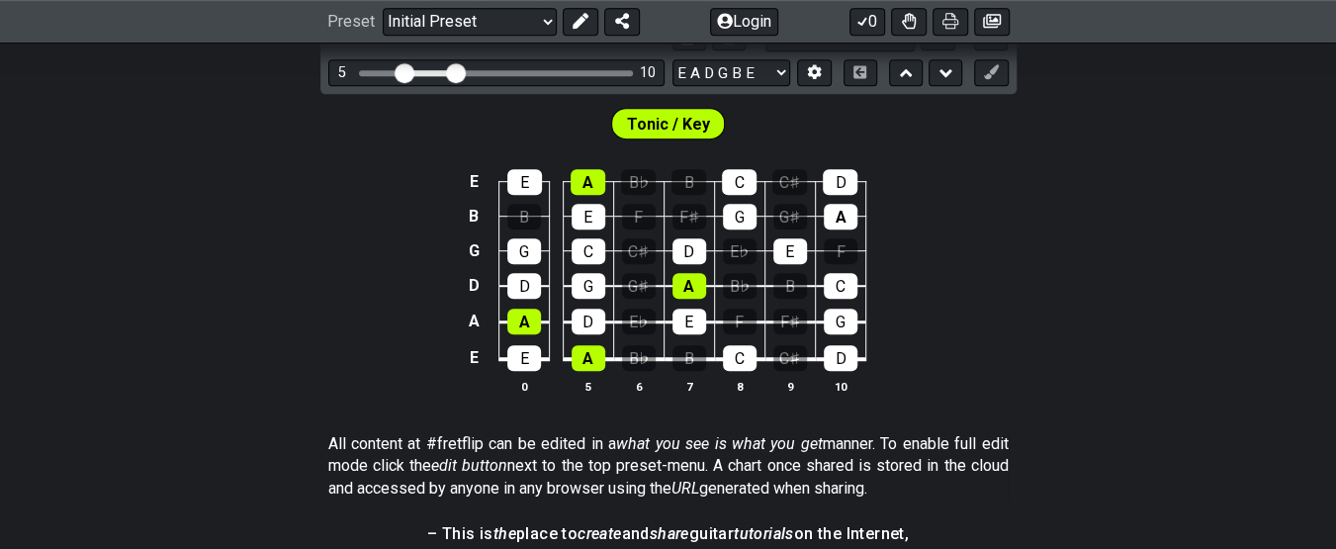
scroll to position [577, 0]
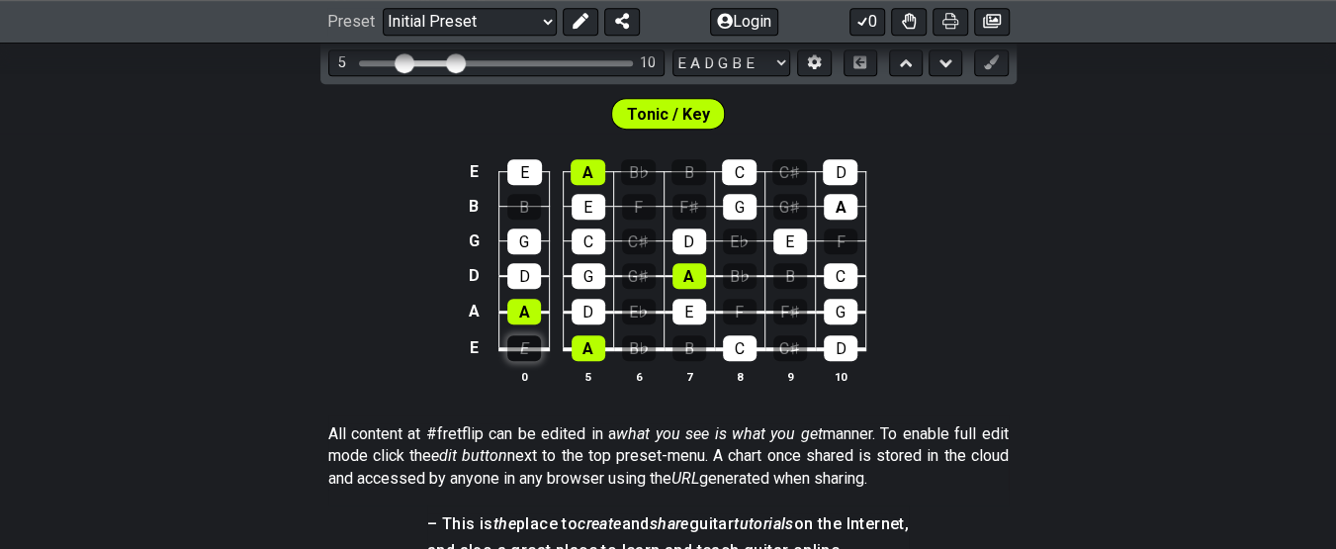
click at [524, 349] on div "E" at bounding box center [524, 348] width 34 height 26
click at [524, 308] on div "A" at bounding box center [524, 312] width 34 height 26
drag, startPoint x: 522, startPoint y: 245, endPoint x: 522, endPoint y: 272, distance: 26.7
click at [522, 255] on tbody "E E A B♭ B C C♯ D B B E F F♯ G G♯ A G G C C♯ D E♭ E F D D G G♯ A B♭ B C A A D E…" at bounding box center [663, 253] width 403 height 232
click at [522, 273] on div "D" at bounding box center [524, 276] width 34 height 26
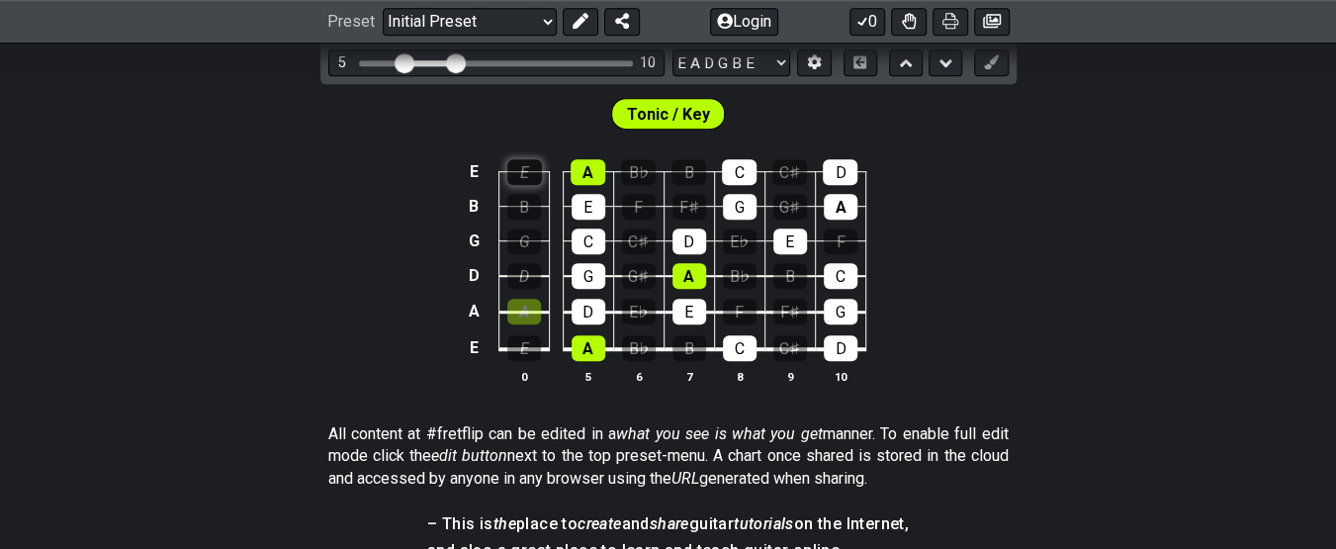
click at [518, 172] on div "E" at bounding box center [524, 172] width 35 height 26
click at [588, 354] on div "A" at bounding box center [589, 348] width 34 height 26
click at [588, 299] on div "D" at bounding box center [589, 312] width 34 height 26
click at [586, 276] on div "G" at bounding box center [589, 276] width 34 height 26
drag, startPoint x: 584, startPoint y: 247, endPoint x: 586, endPoint y: 237, distance: 10.1
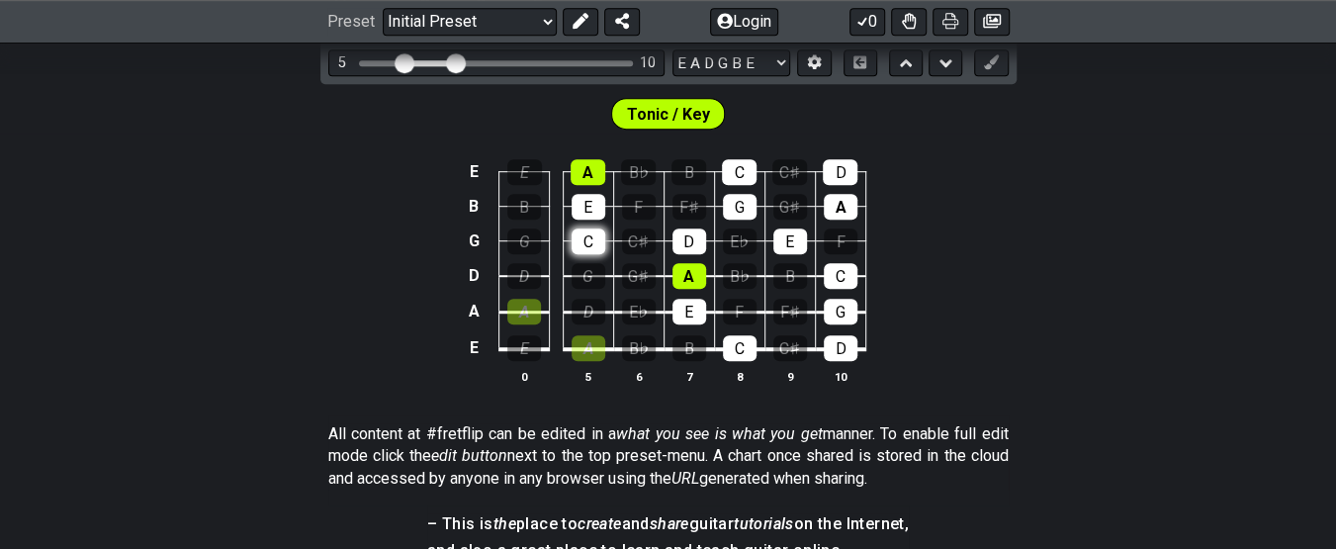
click at [584, 246] on div "C" at bounding box center [589, 241] width 34 height 26
click at [590, 202] on div "E" at bounding box center [589, 207] width 34 height 26
click at [590, 171] on div "A" at bounding box center [588, 172] width 35 height 26
click at [735, 307] on div "F" at bounding box center [740, 312] width 34 height 26
click at [785, 278] on div "B" at bounding box center [790, 276] width 34 height 26
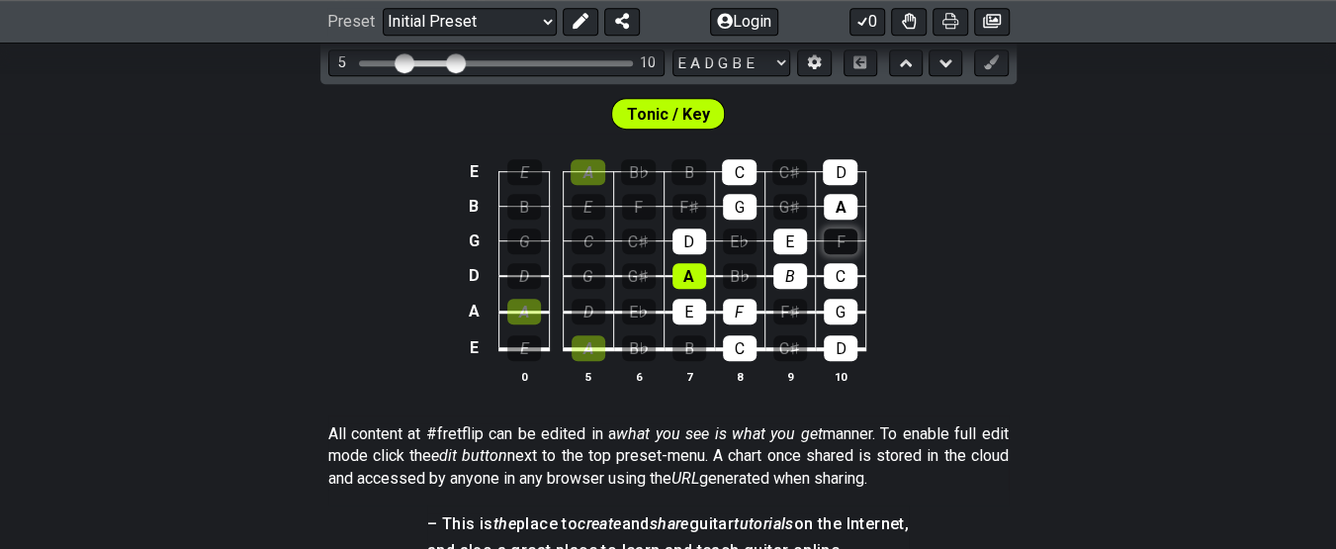
click at [825, 242] on div "F" at bounding box center [841, 241] width 34 height 26
click at [687, 164] on div "B" at bounding box center [688, 172] width 35 height 26
click at [836, 178] on div "D" at bounding box center [840, 172] width 35 height 26
click at [733, 309] on div "F" at bounding box center [740, 312] width 34 height 26
click at [789, 273] on div "B" at bounding box center [790, 276] width 34 height 26
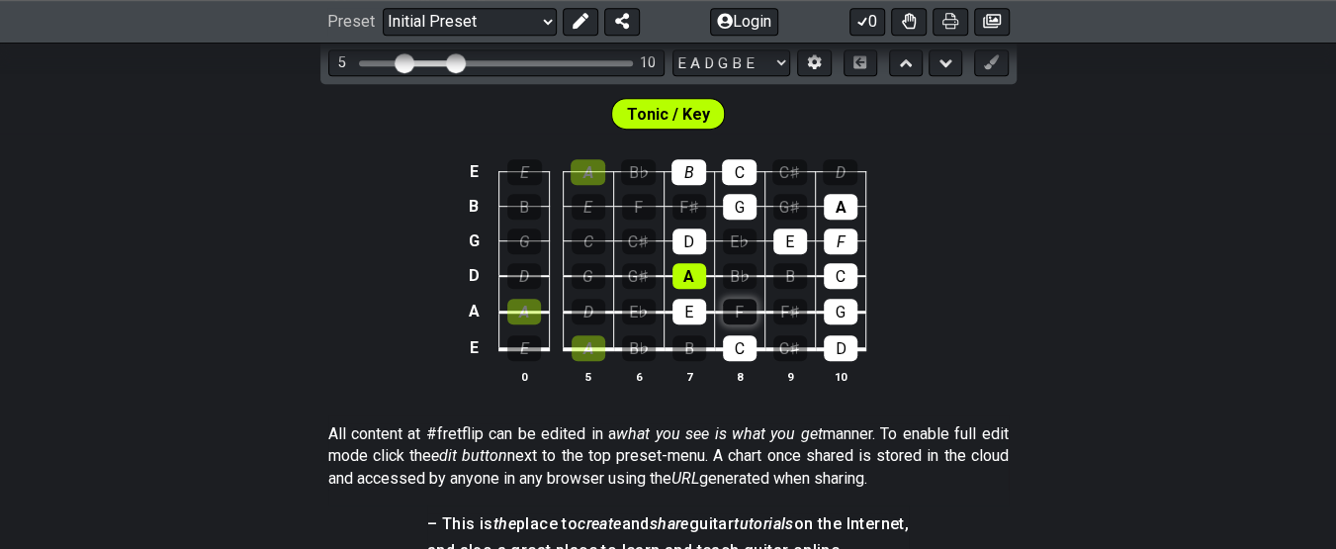
click at [737, 304] on div "F" at bounding box center [740, 312] width 34 height 26
click at [783, 273] on div "B" at bounding box center [790, 276] width 34 height 26
click at [744, 313] on div "F" at bounding box center [740, 312] width 34 height 26
click at [784, 284] on div "B" at bounding box center [790, 276] width 34 height 26
click at [840, 238] on div "F" at bounding box center [841, 241] width 34 height 26
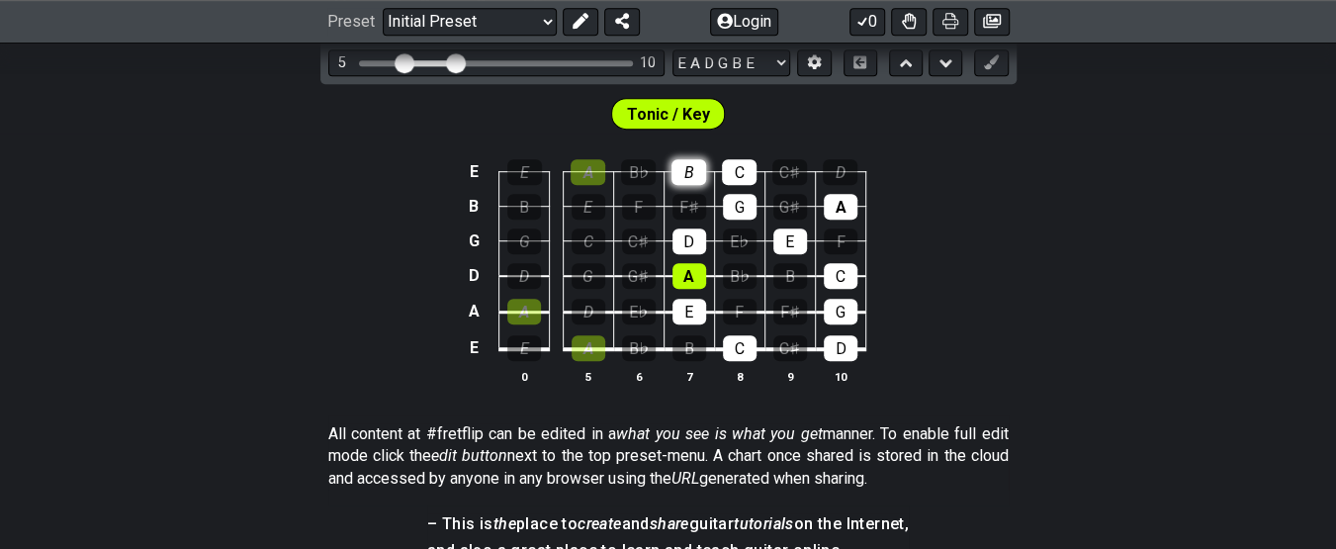
click at [682, 165] on div "B" at bounding box center [688, 172] width 35 height 26
click at [695, 167] on div "B" at bounding box center [688, 172] width 35 height 26
click at [850, 169] on div "D" at bounding box center [840, 172] width 35 height 26
click at [839, 179] on div "D" at bounding box center [840, 172] width 35 height 26
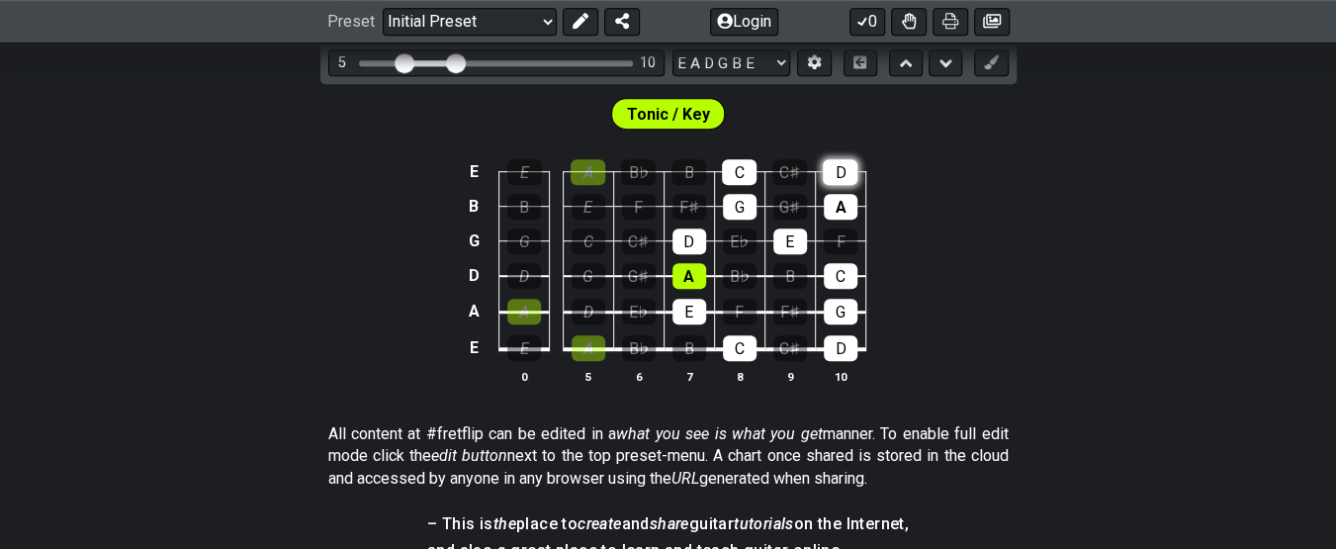
click at [834, 171] on div "D" at bounding box center [840, 172] width 35 height 26
click at [586, 349] on div "A" at bounding box center [589, 348] width 34 height 26
click at [585, 304] on div "D" at bounding box center [589, 312] width 34 height 26
click at [585, 268] on div "G" at bounding box center [589, 276] width 34 height 26
click at [583, 237] on div "C" at bounding box center [589, 241] width 34 height 26
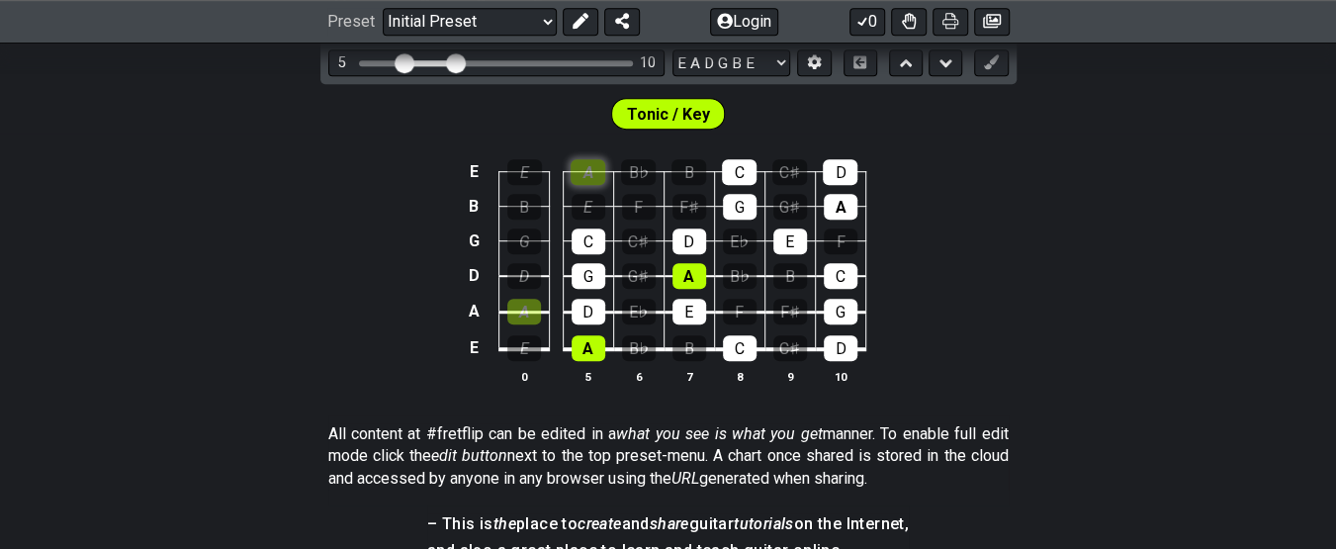
click at [583, 167] on div "A" at bounding box center [588, 172] width 35 height 26
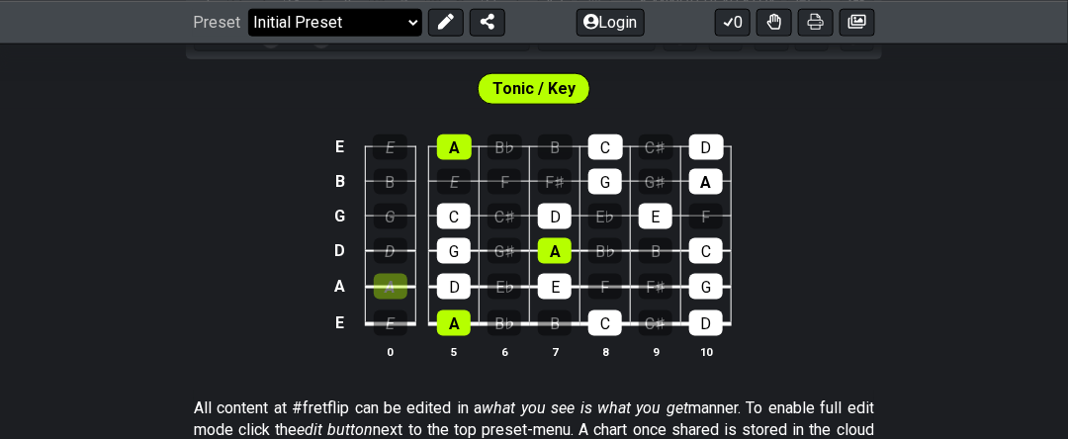
scroll to position [603, 0]
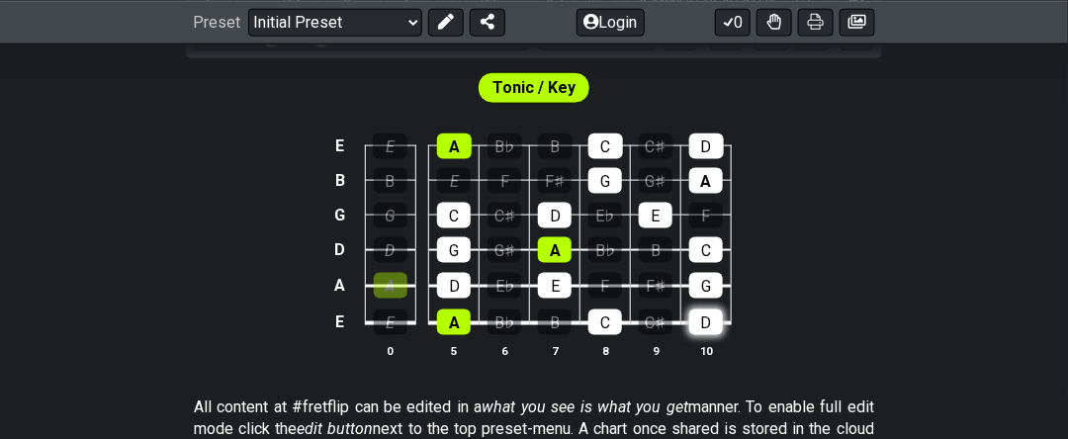
click at [707, 320] on div "D" at bounding box center [706, 322] width 34 height 26
click at [707, 289] on div "G" at bounding box center [706, 286] width 34 height 26
click at [718, 242] on div "C" at bounding box center [706, 250] width 34 height 26
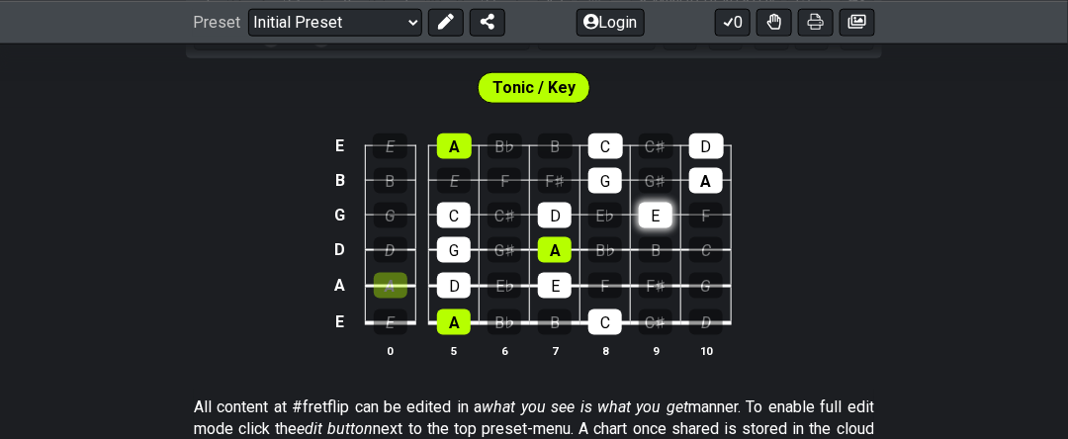
click at [657, 207] on div "E" at bounding box center [656, 216] width 34 height 26
click at [605, 170] on div "G" at bounding box center [605, 181] width 34 height 26
click at [609, 173] on div "G" at bounding box center [605, 181] width 34 height 26
click at [723, 174] on td "A" at bounding box center [706, 163] width 50 height 35
click at [707, 174] on div "A" at bounding box center [706, 181] width 34 height 26
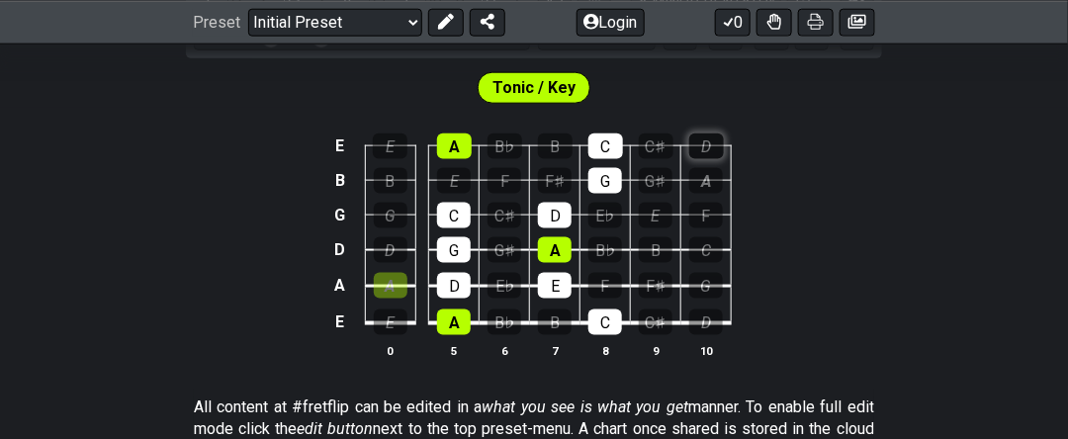
click at [706, 136] on div "D" at bounding box center [706, 146] width 35 height 26
click at [697, 314] on div "D" at bounding box center [706, 322] width 34 height 26
click at [701, 277] on div "G" at bounding box center [706, 286] width 34 height 26
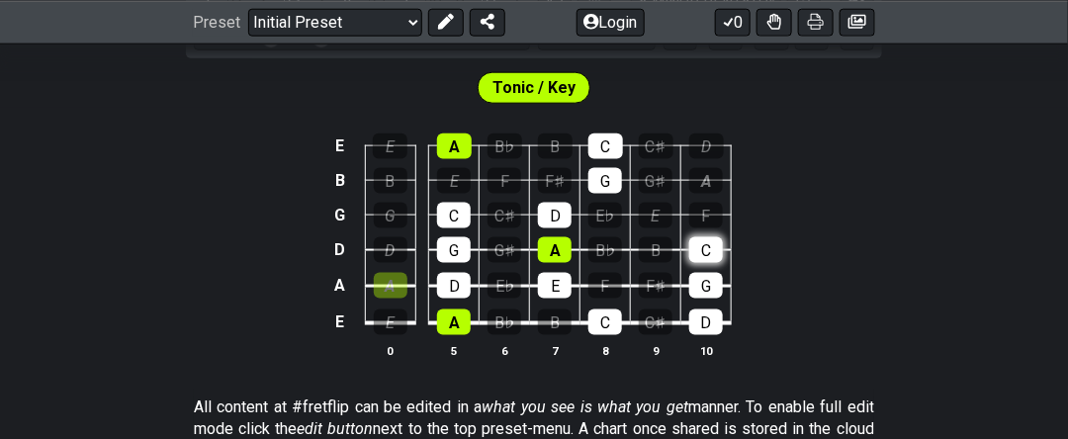
click at [705, 245] on div "C" at bounding box center [706, 250] width 34 height 26
click at [655, 208] on div "E" at bounding box center [656, 216] width 34 height 26
click at [708, 177] on div "A" at bounding box center [706, 181] width 34 height 26
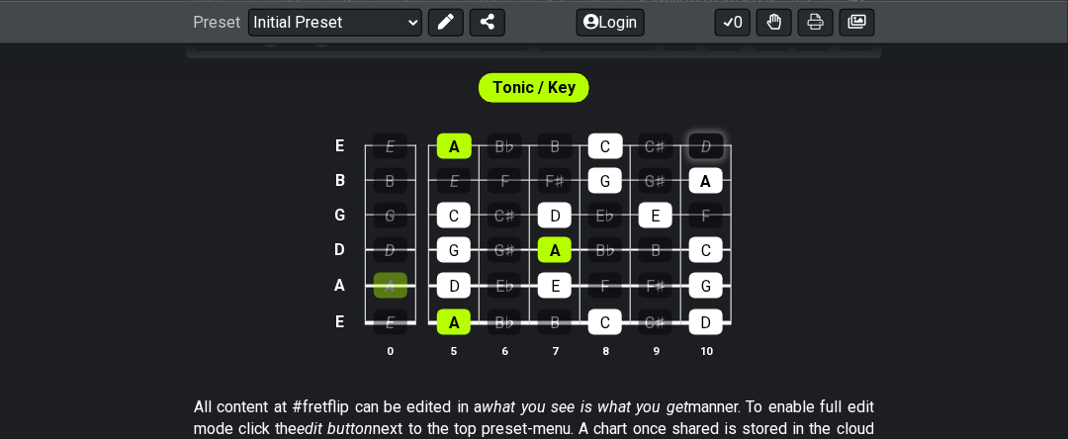
click at [705, 133] on div "D" at bounding box center [706, 146] width 35 height 26
click at [463, 309] on div "A" at bounding box center [454, 322] width 34 height 26
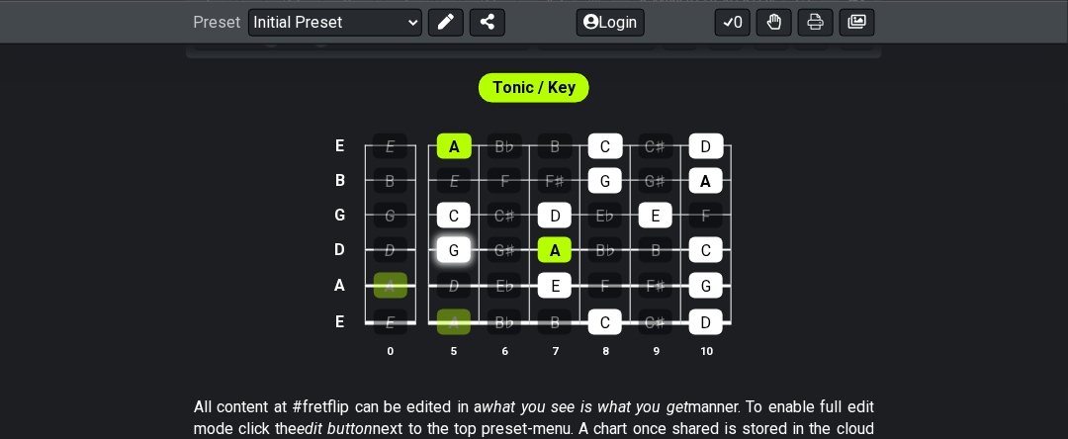
drag, startPoint x: 458, startPoint y: 284, endPoint x: 449, endPoint y: 249, distance: 35.7
click at [455, 273] on div "D" at bounding box center [454, 286] width 34 height 26
drag, startPoint x: 449, startPoint y: 247, endPoint x: 449, endPoint y: 221, distance: 25.7
click at [449, 237] on div "G" at bounding box center [454, 250] width 34 height 26
click at [451, 207] on div "C" at bounding box center [454, 216] width 34 height 26
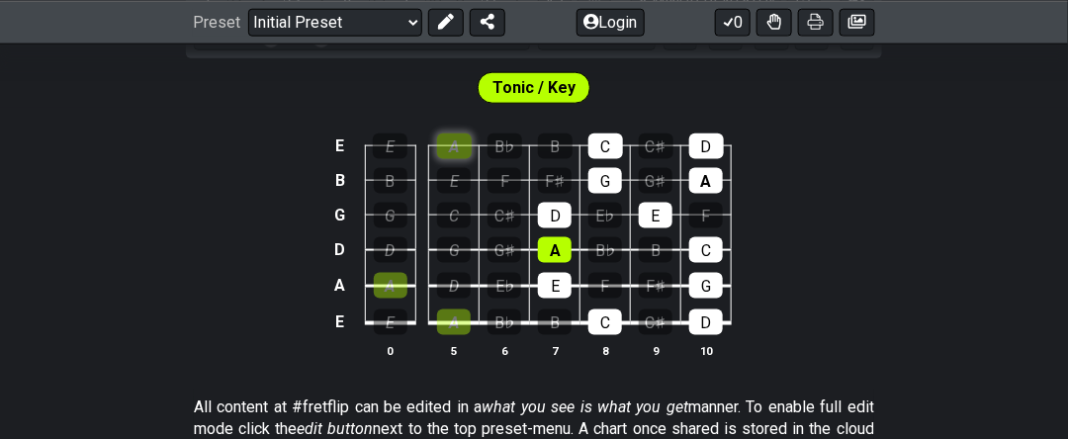
click at [447, 143] on div "A" at bounding box center [454, 146] width 35 height 26
click at [459, 314] on div "A" at bounding box center [454, 322] width 34 height 26
click at [459, 273] on div "D" at bounding box center [454, 286] width 34 height 26
click at [454, 237] on div "G" at bounding box center [454, 250] width 34 height 26
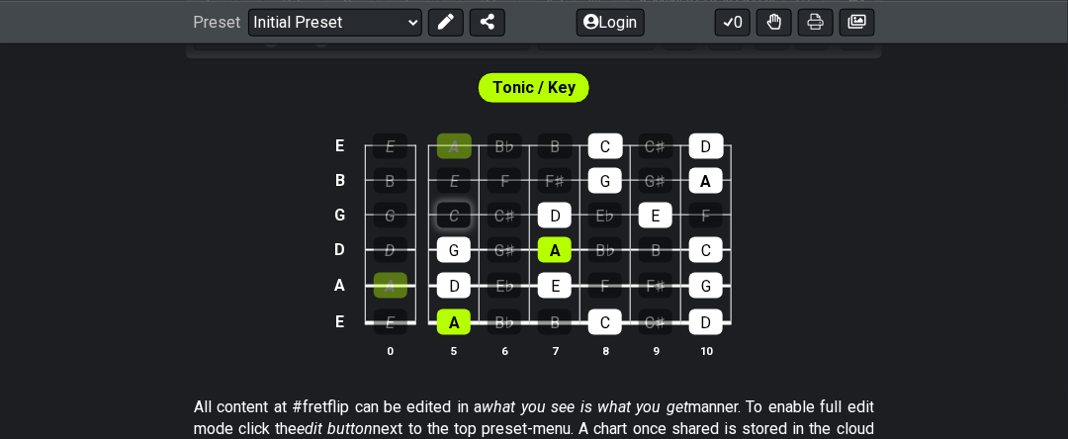
click at [455, 203] on div "C" at bounding box center [454, 216] width 34 height 26
click at [455, 182] on div "E" at bounding box center [454, 181] width 34 height 26
click at [458, 133] on div "A" at bounding box center [454, 146] width 35 height 26
drag, startPoint x: 625, startPoint y: 348, endPoint x: 539, endPoint y: 297, distance: 100.2
click at [546, 311] on tbody "E E A B♭ B C C♯ D B B E F F♯ G G♯ A G G C C♯ D E♭ E F D D G G♯ A B♭ B C A A D E…" at bounding box center [529, 228] width 403 height 232
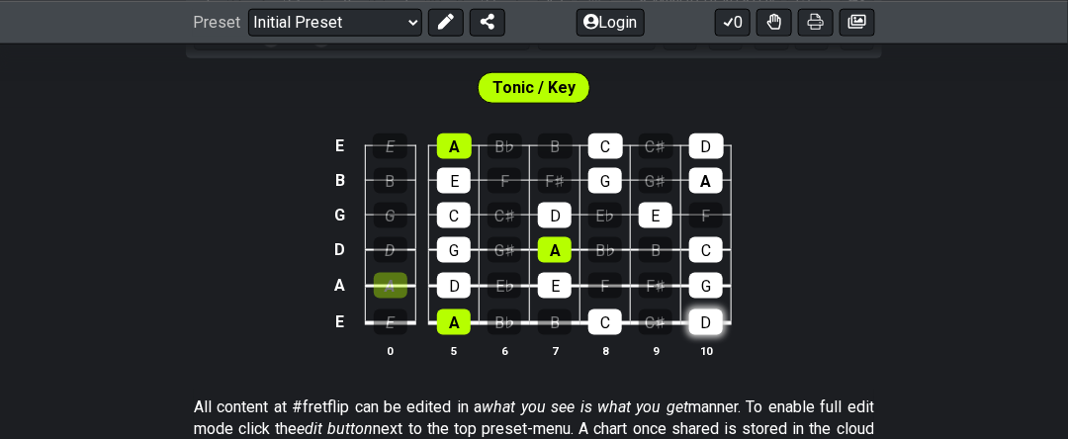
click at [707, 316] on div "D" at bounding box center [706, 322] width 34 height 26
click at [704, 283] on div "G" at bounding box center [706, 286] width 34 height 26
click at [701, 256] on div "C" at bounding box center [706, 250] width 34 height 26
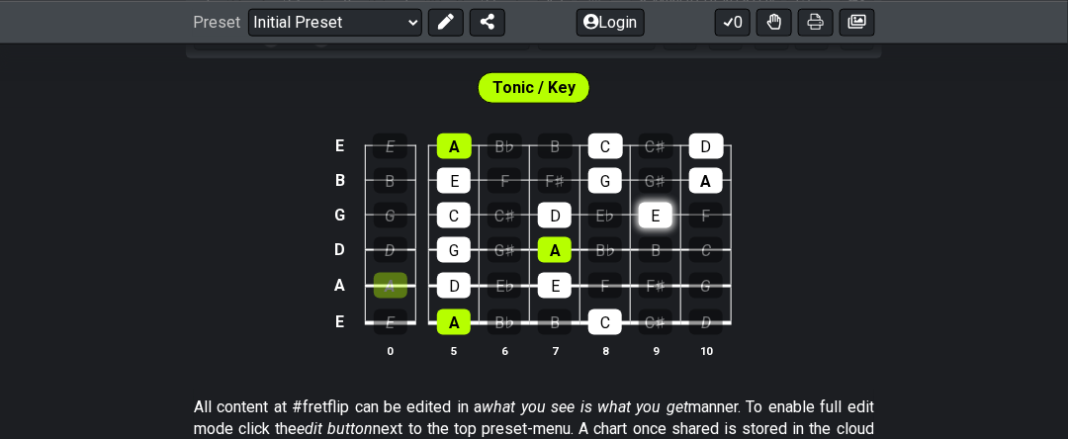
click at [651, 203] on div "E" at bounding box center [656, 216] width 34 height 26
click at [710, 182] on div "A" at bounding box center [706, 181] width 34 height 26
click at [697, 150] on div "D" at bounding box center [706, 146] width 35 height 26
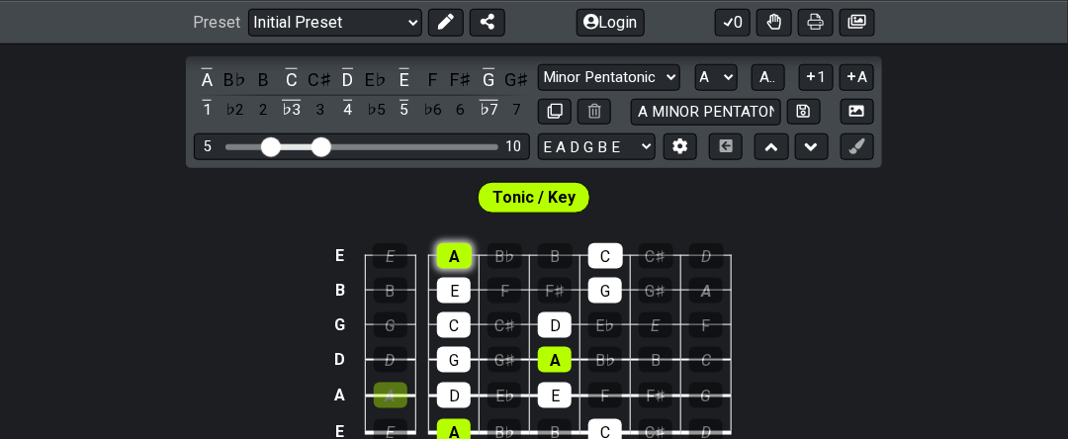
scroll to position [491, 0]
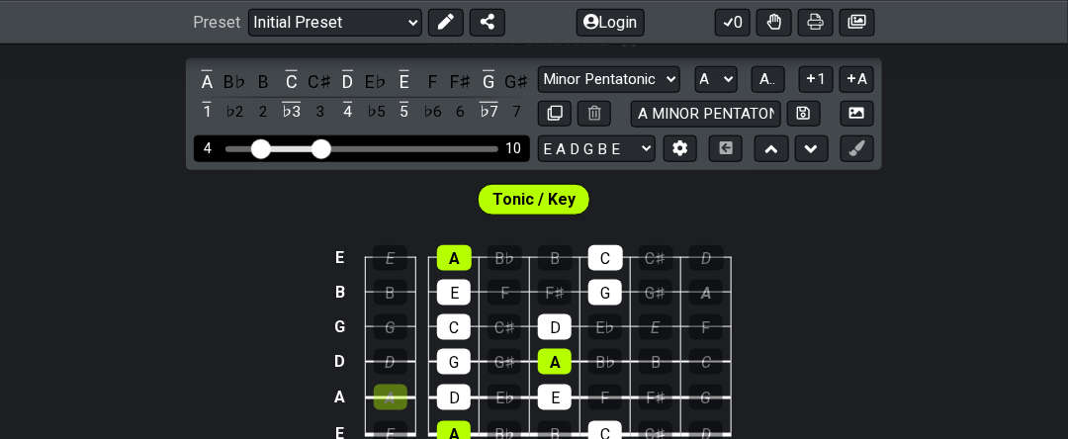
click at [261, 147] on input "Visible fret range" at bounding box center [361, 147] width 281 height 0
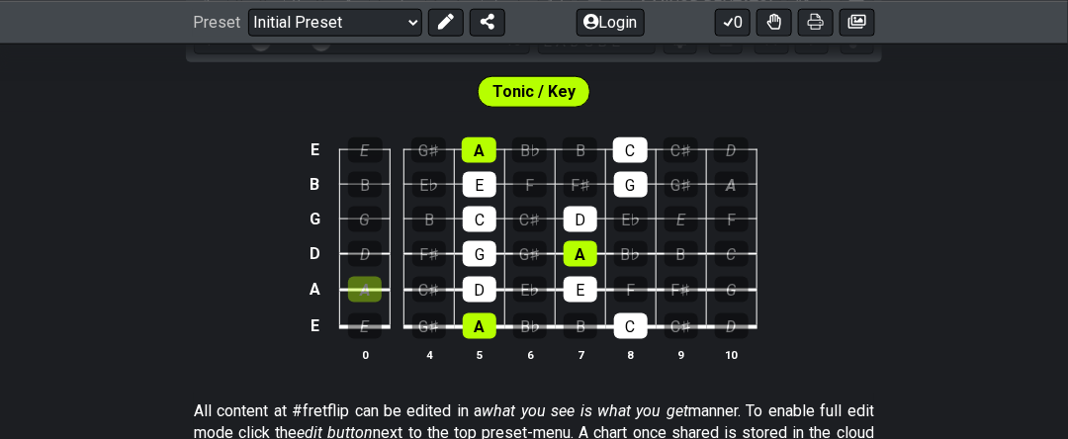
scroll to position [606, 0]
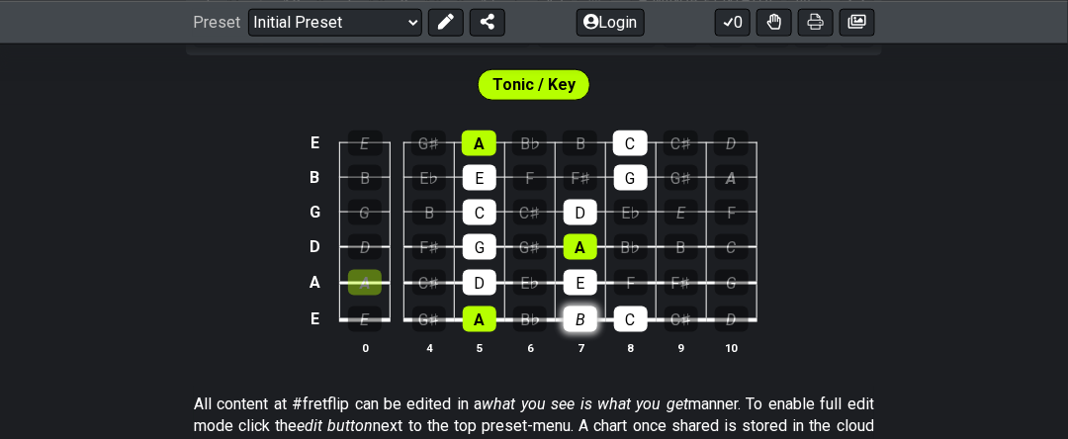
click at [588, 316] on div "B" at bounding box center [581, 320] width 34 height 26
click at [630, 270] on div "F" at bounding box center [631, 283] width 34 height 26
click at [427, 200] on div "B" at bounding box center [429, 213] width 34 height 26
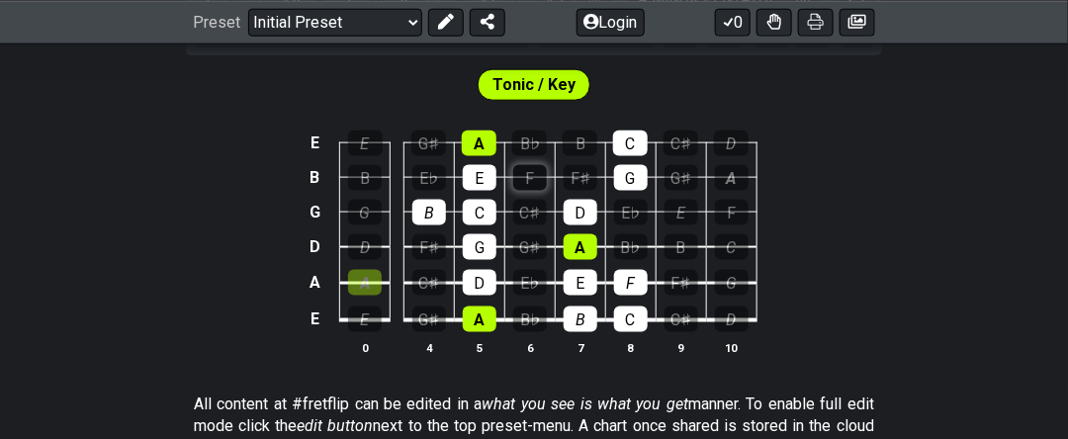
click at [542, 168] on div "F" at bounding box center [530, 178] width 34 height 26
click at [634, 145] on div "C" at bounding box center [630, 144] width 35 height 26
click at [588, 314] on div "B" at bounding box center [581, 320] width 34 height 26
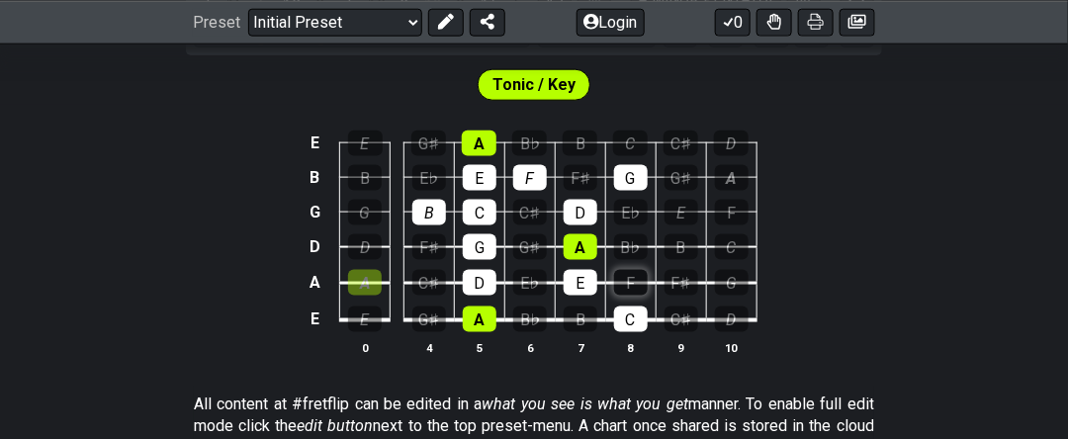
click at [637, 270] on div "F" at bounding box center [631, 283] width 34 height 26
click at [423, 202] on div "B" at bounding box center [429, 213] width 34 height 26
click at [531, 170] on div "F" at bounding box center [530, 178] width 34 height 26
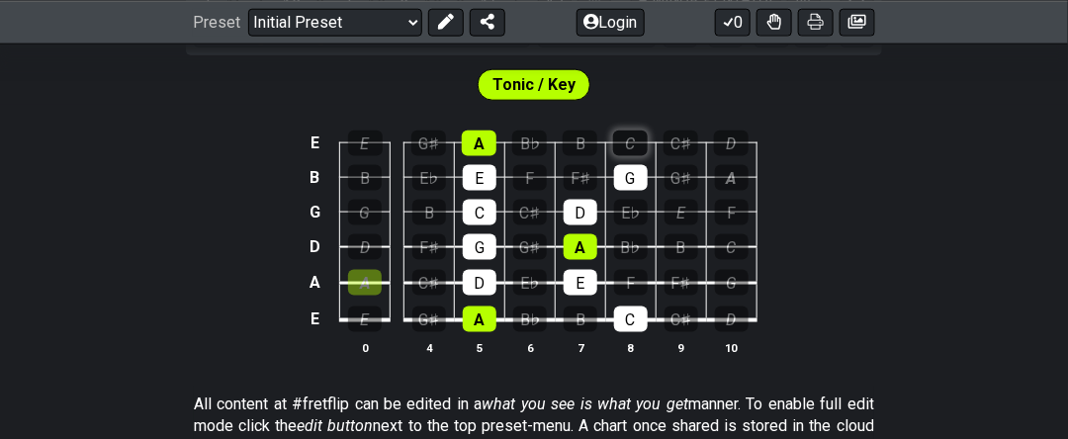
click at [637, 138] on div "C" at bounding box center [630, 144] width 35 height 26
click at [589, 314] on div "B" at bounding box center [581, 320] width 34 height 26
click at [617, 270] on div "F" at bounding box center [631, 283] width 34 height 26
click at [424, 210] on div "B" at bounding box center [429, 213] width 34 height 26
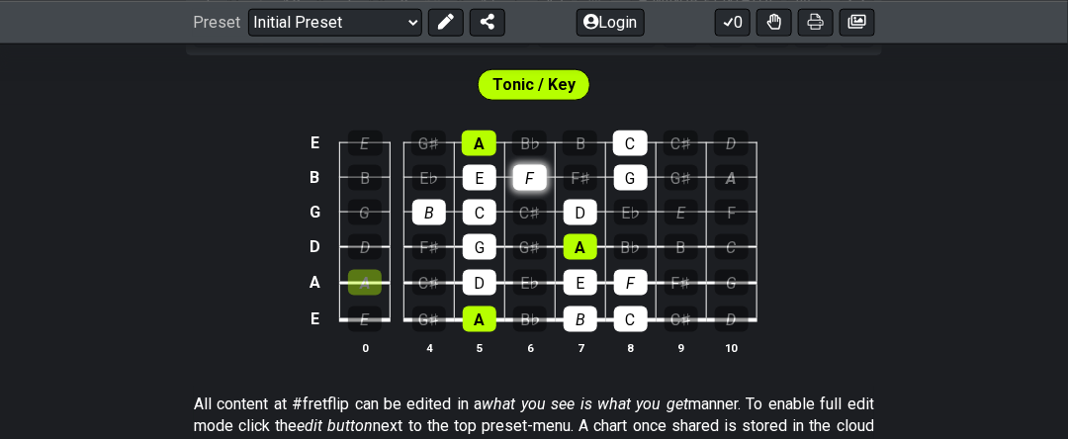
click at [538, 172] on div "F" at bounding box center [530, 178] width 34 height 26
click at [728, 316] on div "D" at bounding box center [732, 320] width 34 height 26
click at [738, 276] on div "G" at bounding box center [732, 283] width 34 height 26
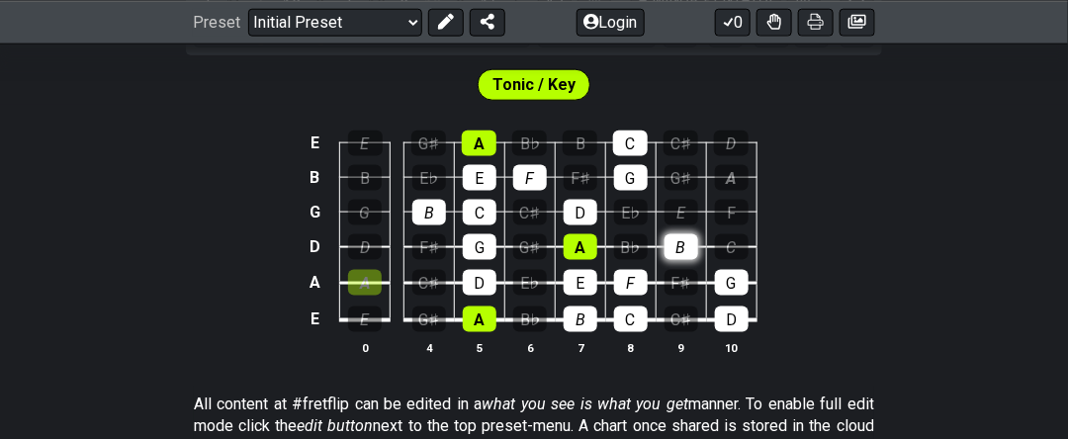
click at [681, 246] on div "B" at bounding box center [681, 247] width 34 height 26
click at [737, 246] on div "C" at bounding box center [732, 247] width 34 height 26
click at [690, 202] on div "E" at bounding box center [681, 213] width 34 height 26
click at [741, 207] on div "F" at bounding box center [732, 213] width 34 height 26
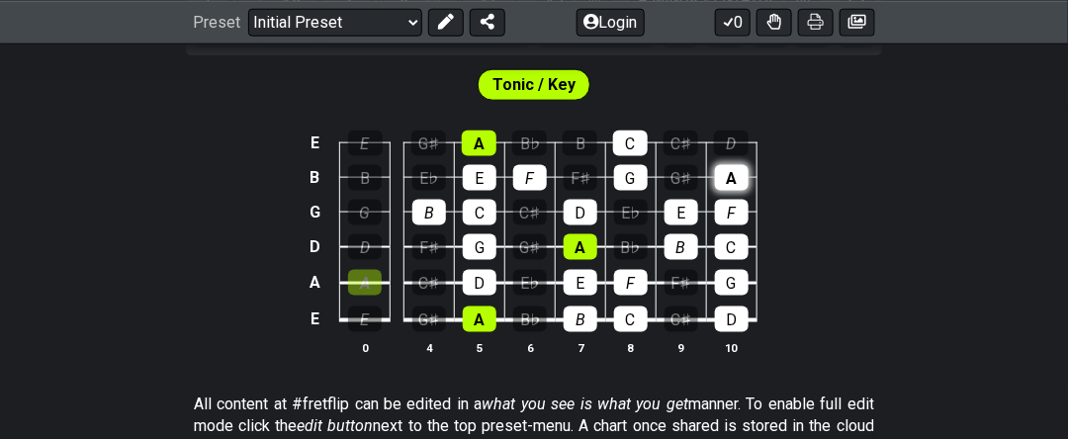
click at [740, 174] on div "A" at bounding box center [732, 178] width 34 height 26
click at [736, 140] on div "D" at bounding box center [731, 144] width 35 height 26
click at [720, 310] on div "D" at bounding box center [732, 320] width 34 height 26
click at [722, 293] on td "D" at bounding box center [731, 303] width 50 height 38
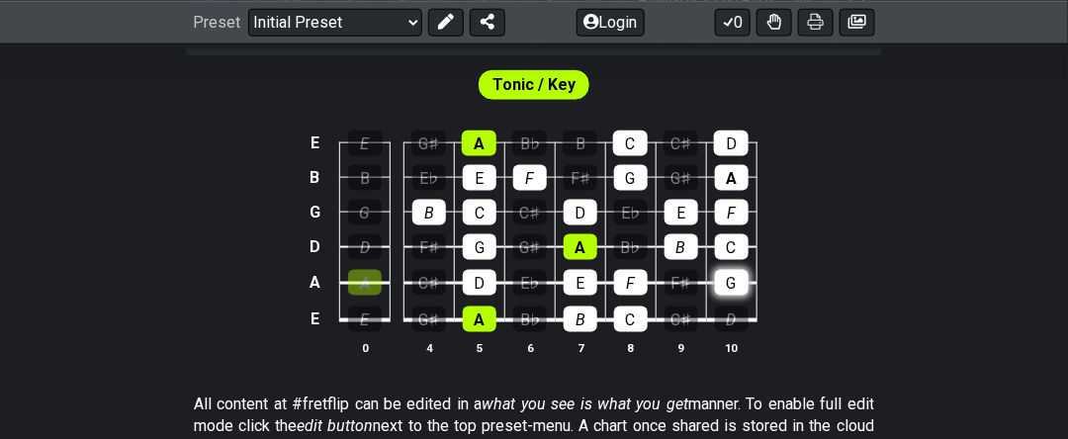
click at [727, 278] on div "G" at bounding box center [732, 283] width 34 height 26
click at [681, 238] on div "B" at bounding box center [681, 247] width 34 height 26
drag, startPoint x: 732, startPoint y: 240, endPoint x: 711, endPoint y: 219, distance: 30.1
click at [730, 236] on div "C" at bounding box center [732, 247] width 34 height 26
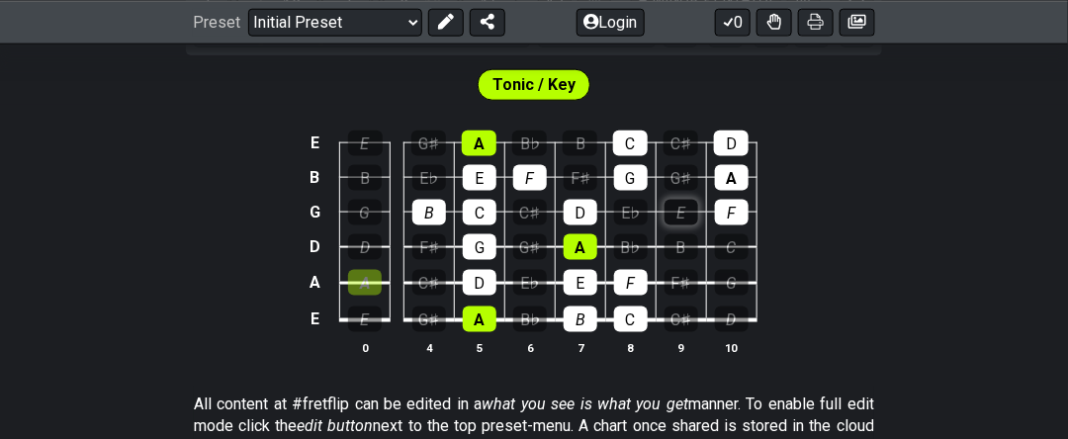
click at [687, 203] on div "E" at bounding box center [681, 213] width 34 height 26
click at [738, 200] on div "F" at bounding box center [732, 213] width 34 height 26
click at [734, 178] on div "A" at bounding box center [732, 178] width 34 height 26
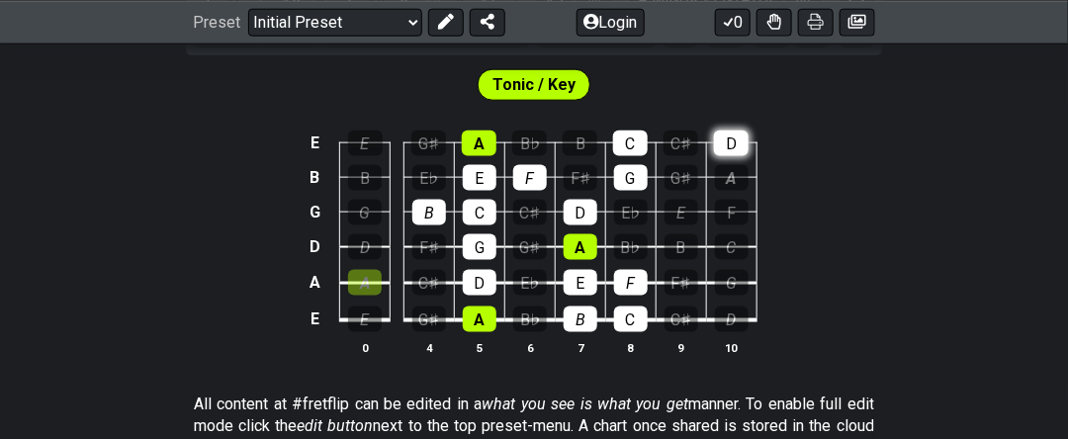
click at [731, 138] on div "D" at bounding box center [731, 144] width 35 height 26
click at [617, 316] on div "C" at bounding box center [631, 320] width 34 height 26
click at [629, 281] on div "F" at bounding box center [631, 283] width 34 height 26
click at [614, 316] on div "C" at bounding box center [631, 320] width 34 height 26
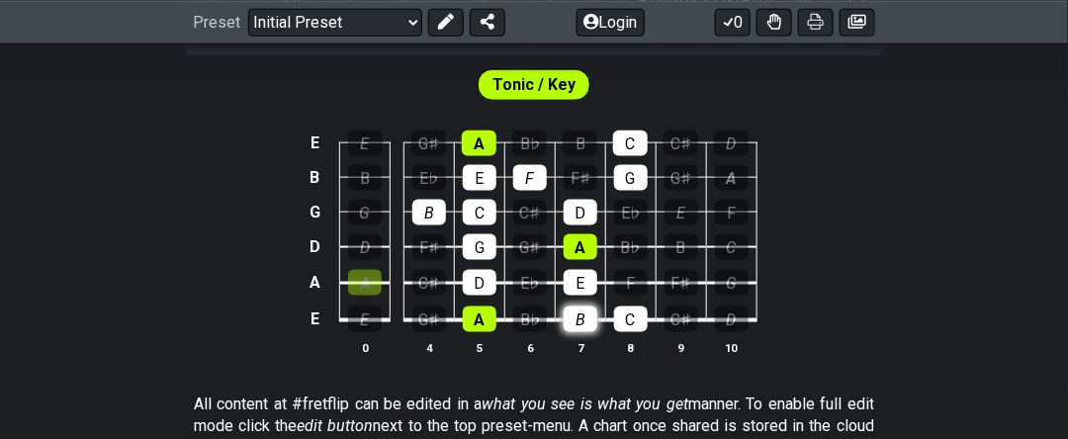
click at [582, 313] on div "B" at bounding box center [581, 320] width 34 height 26
click at [575, 322] on div "B" at bounding box center [581, 320] width 34 height 26
click at [575, 276] on div "E" at bounding box center [581, 283] width 34 height 26
click at [575, 245] on div "A" at bounding box center [581, 247] width 34 height 26
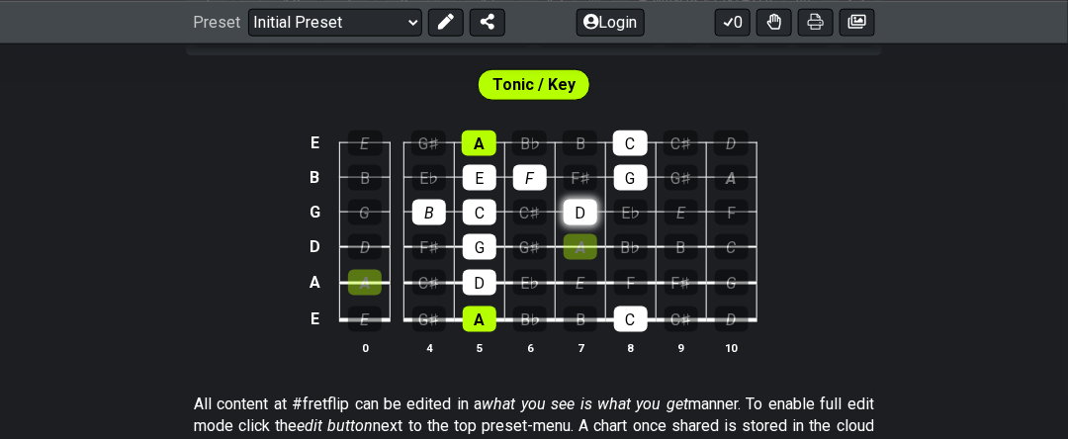
click at [577, 203] on div "D" at bounding box center [581, 213] width 34 height 26
click at [430, 206] on div "B" at bounding box center [429, 213] width 34 height 26
click at [542, 167] on div "F" at bounding box center [530, 178] width 34 height 26
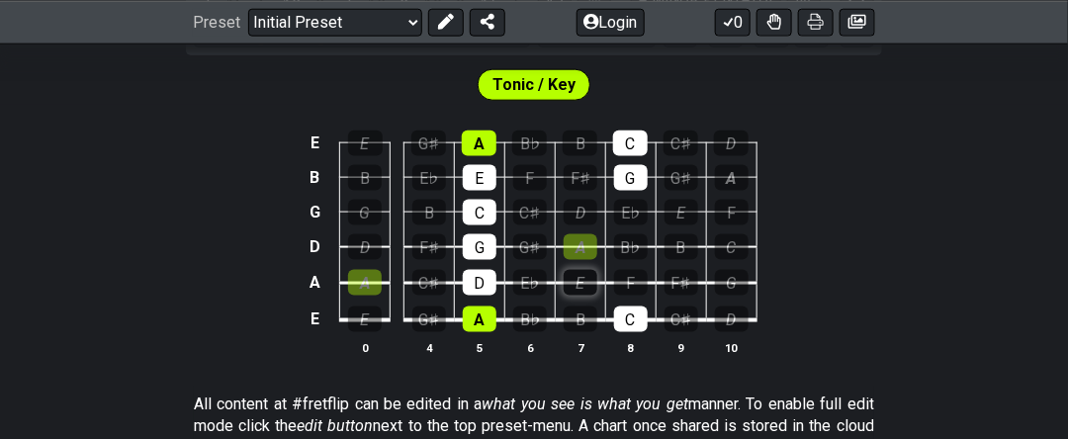
click at [573, 270] on div "E" at bounding box center [581, 283] width 34 height 26
click at [577, 237] on div "A" at bounding box center [581, 247] width 34 height 26
click at [572, 200] on div "D" at bounding box center [581, 213] width 34 height 26
click at [581, 308] on div "B" at bounding box center [581, 320] width 34 height 26
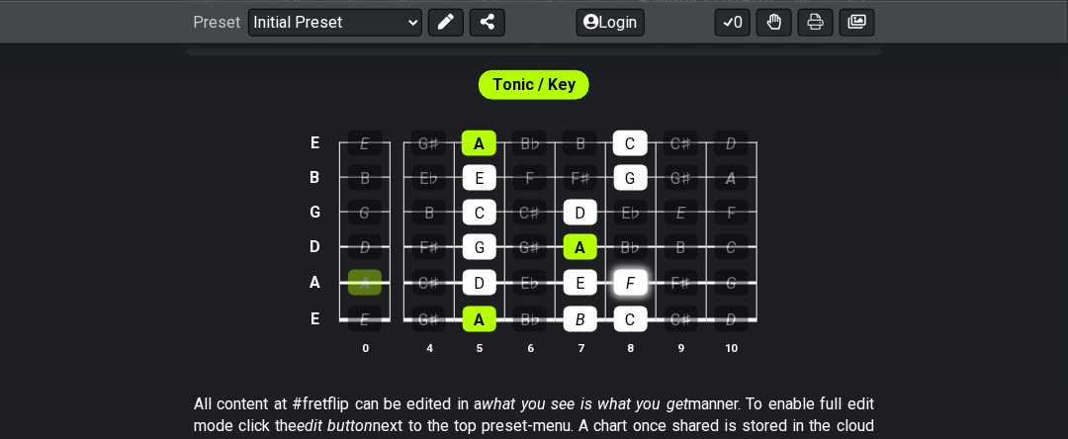
click at [633, 275] on div "F" at bounding box center [631, 283] width 34 height 26
click at [585, 312] on div "B" at bounding box center [581, 320] width 34 height 26
click at [618, 283] on div "F" at bounding box center [631, 283] width 34 height 26
